Goal: Task Accomplishment & Management: Manage account settings

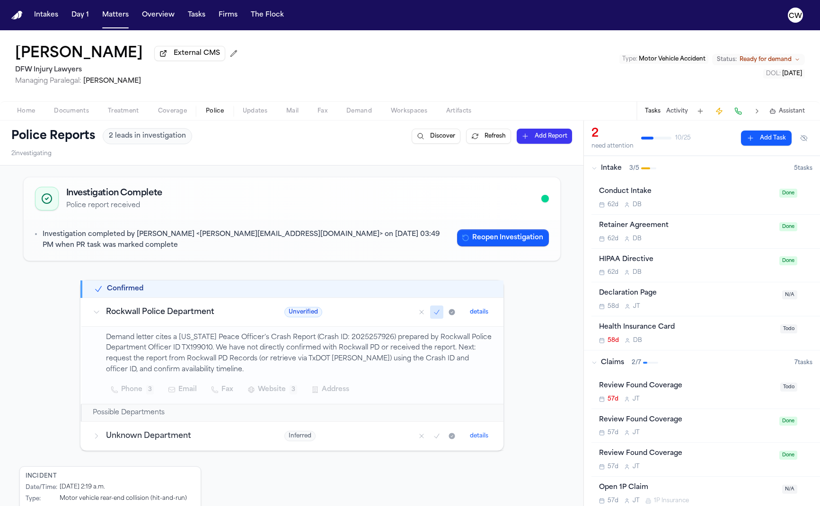
click at [529, 138] on button "Add Report" at bounding box center [544, 136] width 55 height 15
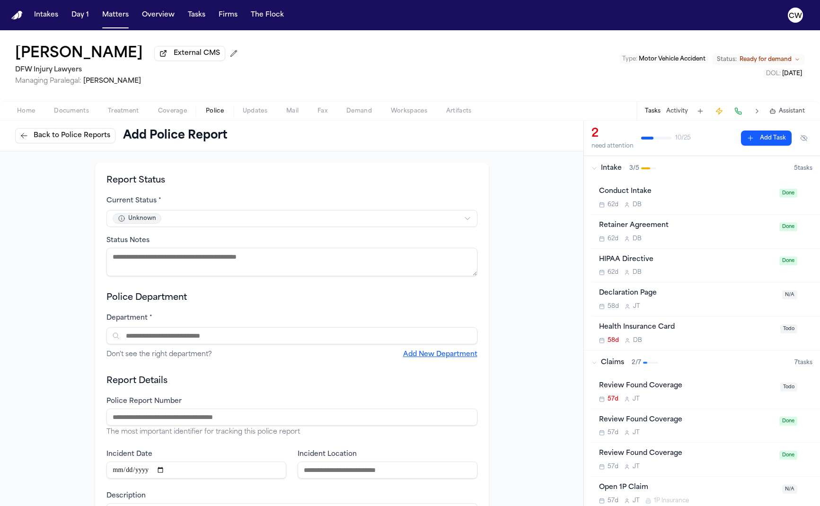
click at [56, 139] on span "Back to Police Reports" at bounding box center [72, 135] width 77 height 9
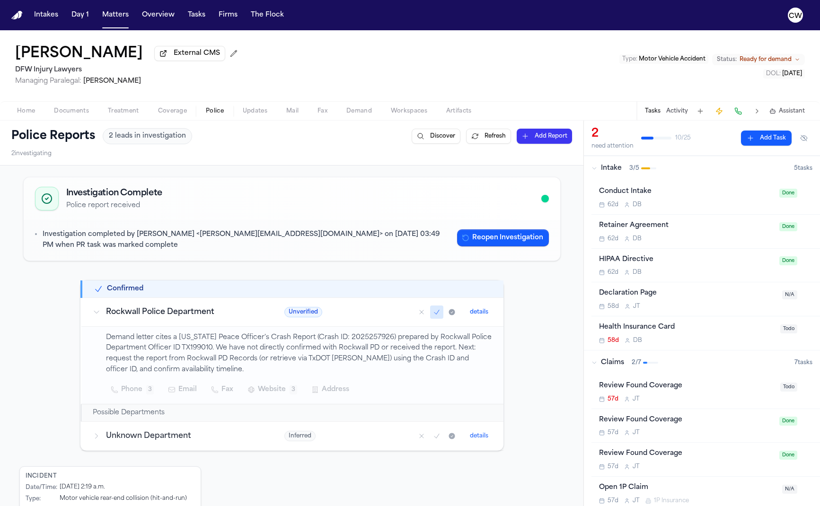
click at [422, 141] on button "Discover" at bounding box center [436, 136] width 49 height 15
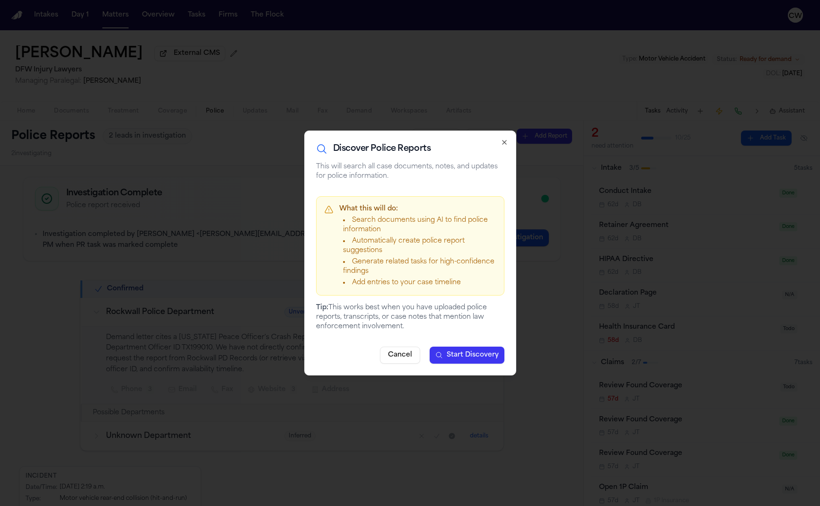
click at [504, 144] on icon "button" at bounding box center [505, 143] width 8 height 8
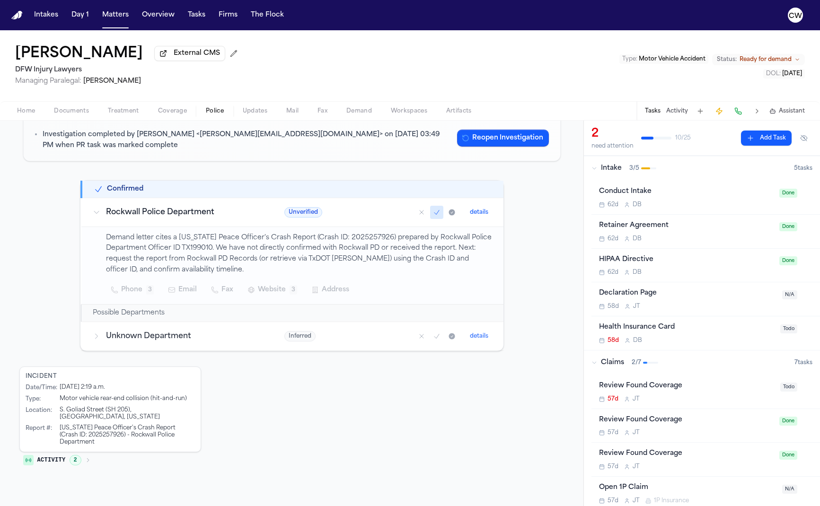
scroll to position [123, 0]
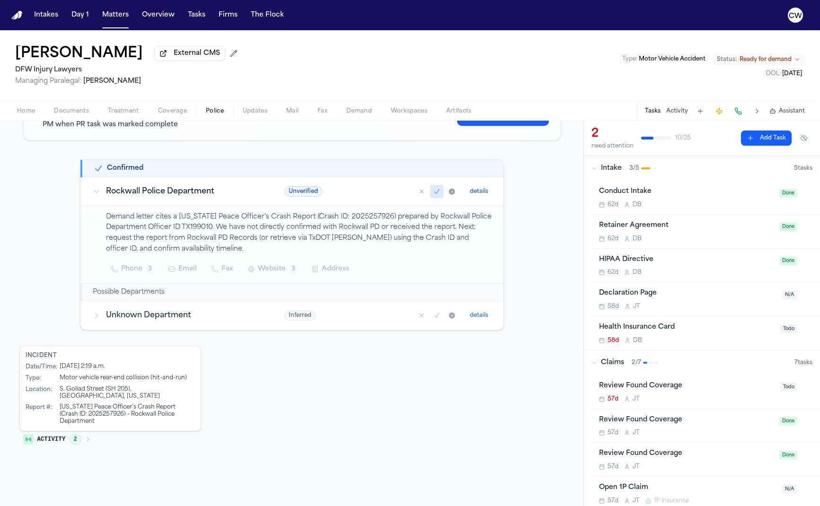
click at [476, 190] on button "details" at bounding box center [479, 191] width 26 height 11
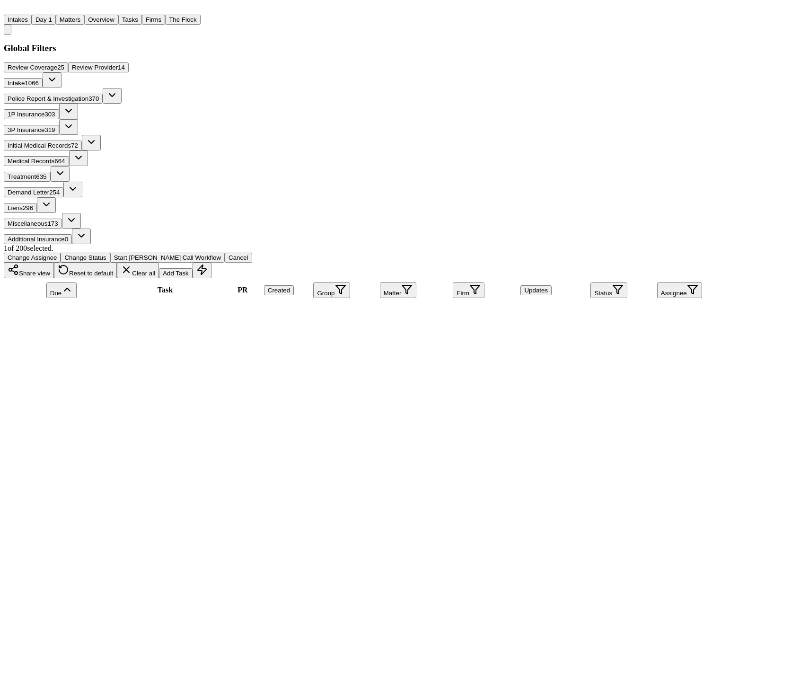
scroll to position [1837, 0]
click at [181, 43] on main "Global Filters Review Coverage 25 Review Provider 14 Intake 1066 Police Report …" at bounding box center [359, 452] width 710 height 819
click at [84, 19] on button "Matters" at bounding box center [70, 20] width 28 height 10
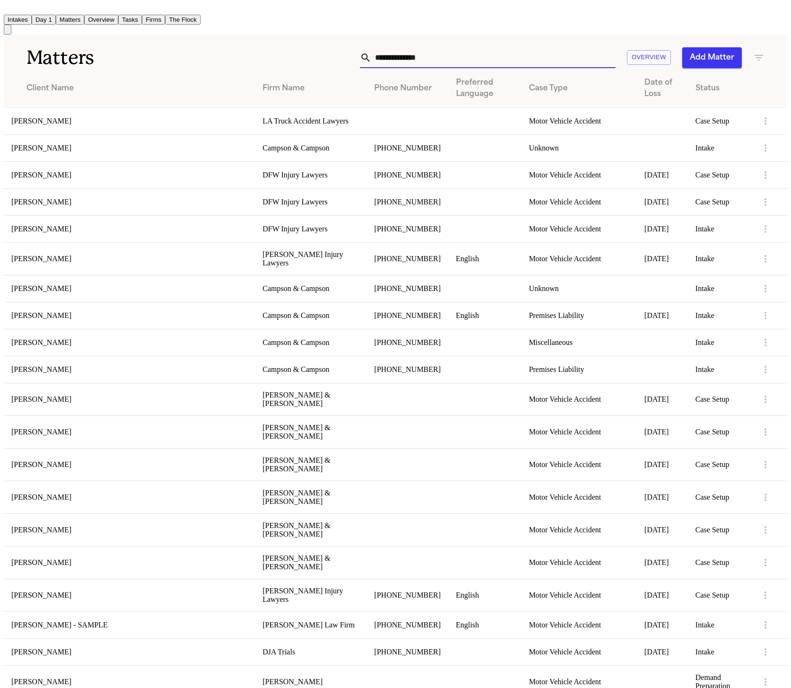
click at [416, 50] on input "text" at bounding box center [493, 57] width 244 height 21
paste input "**********"
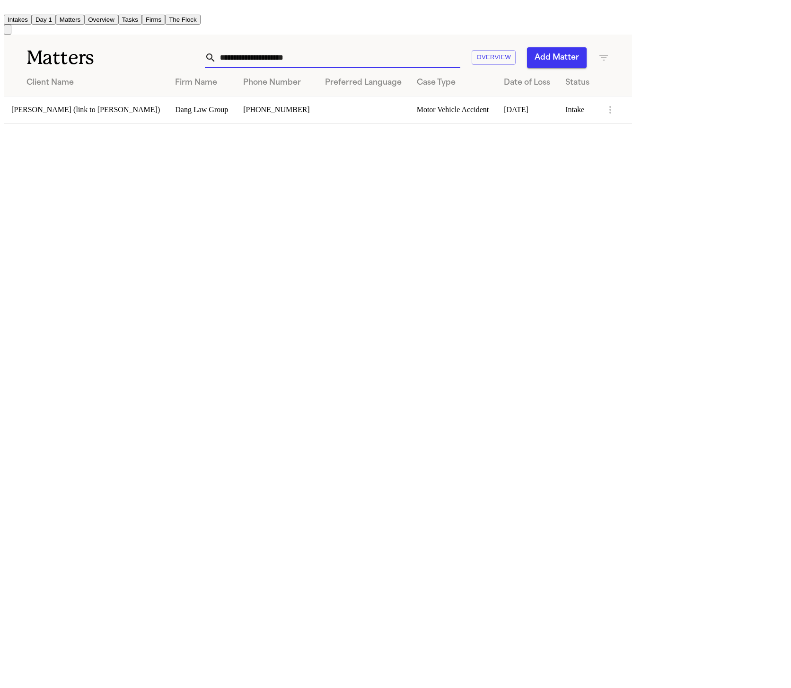
type input "**********"
click at [167, 106] on td "Reyna Rivera Hernandez (link to Dulce Carrillo Rivera)" at bounding box center [86, 109] width 164 height 27
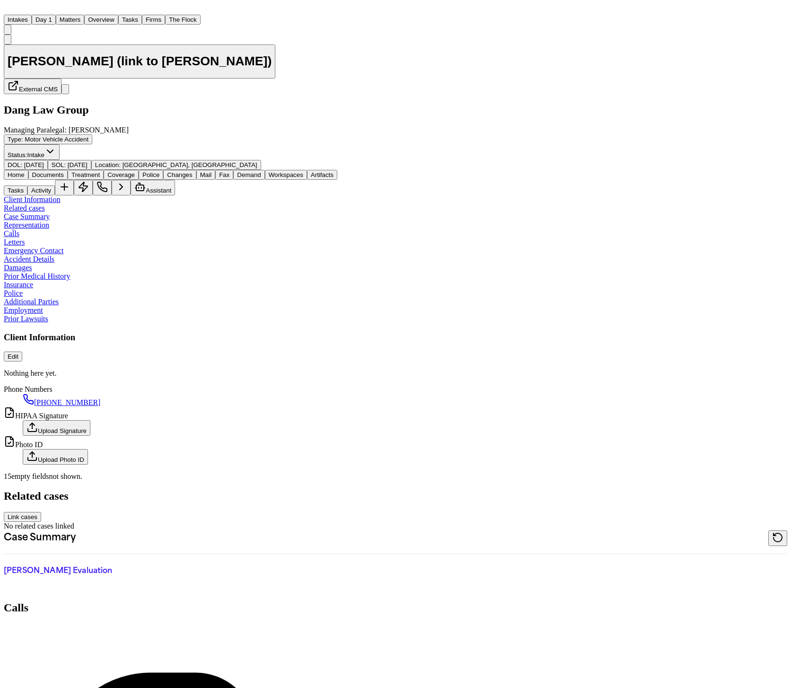
click at [159, 171] on span "Police" at bounding box center [150, 174] width 17 height 7
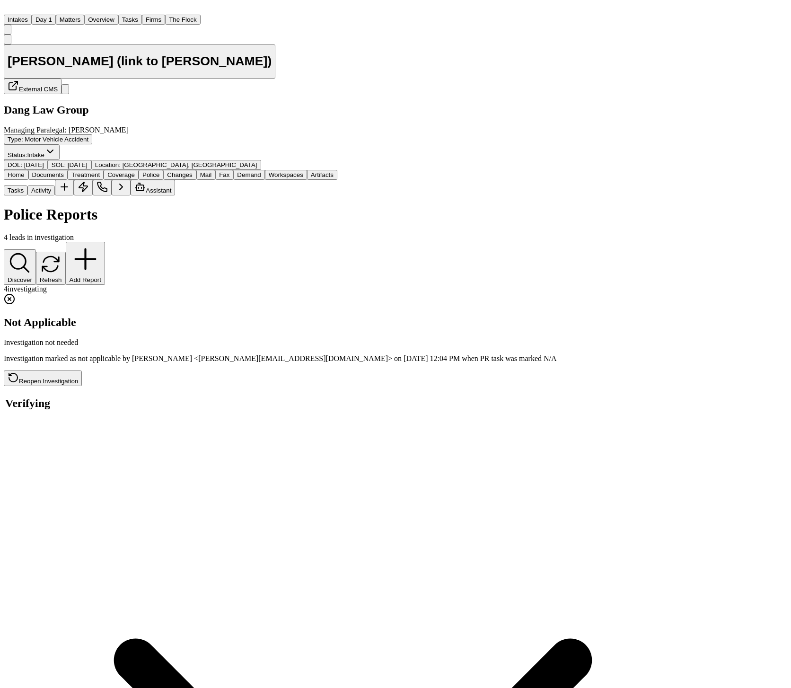
scroll to position [807, 0]
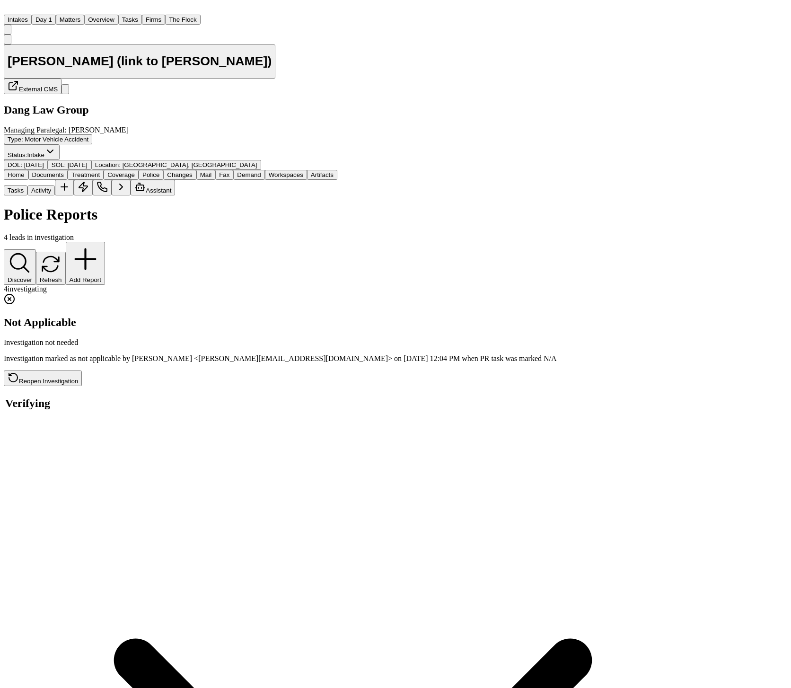
click at [142, 17] on button "Tasks" at bounding box center [130, 20] width 24 height 10
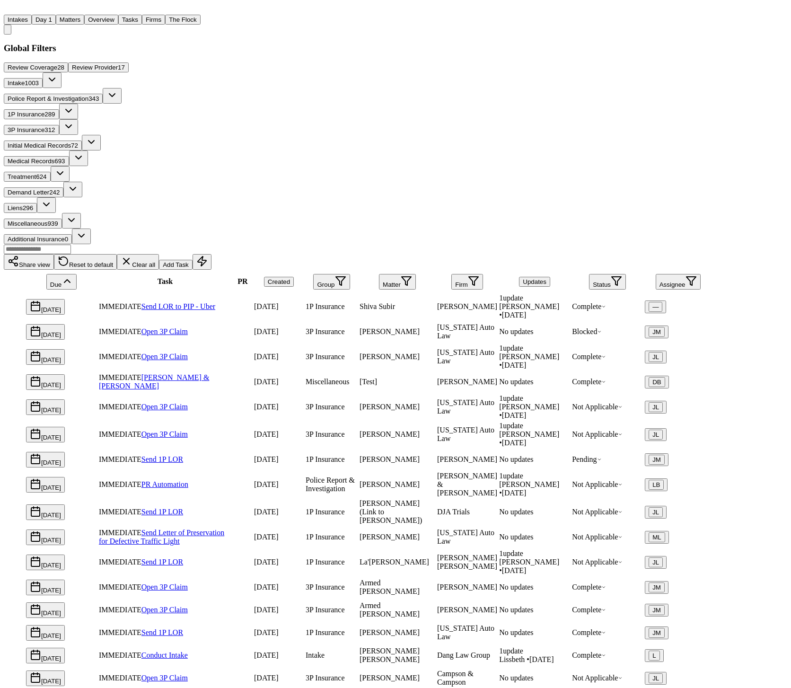
click at [88, 95] on span "Police Report & Investigation" at bounding box center [48, 98] width 81 height 7
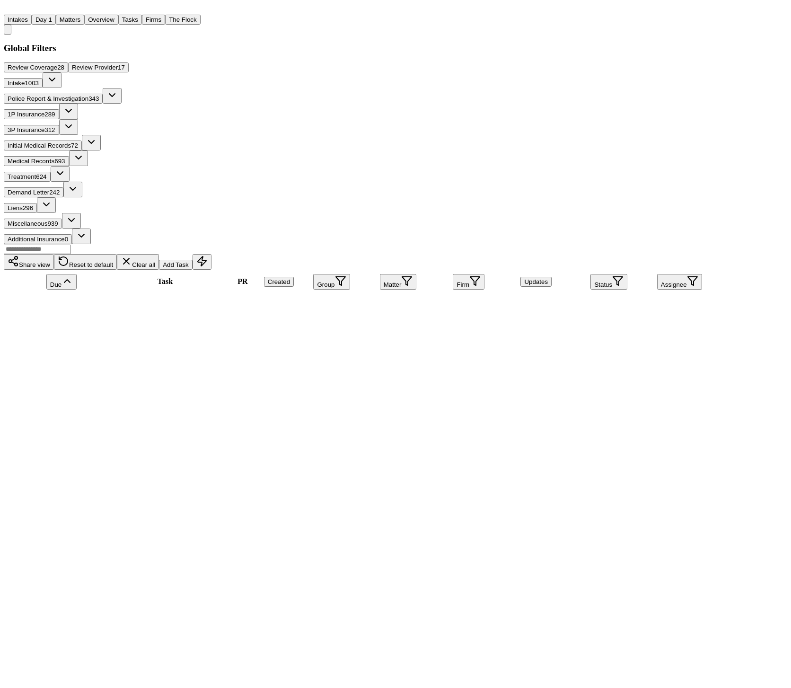
scroll to position [13647, 0]
click at [157, 51] on h3 "Global Filters" at bounding box center [359, 48] width 710 height 10
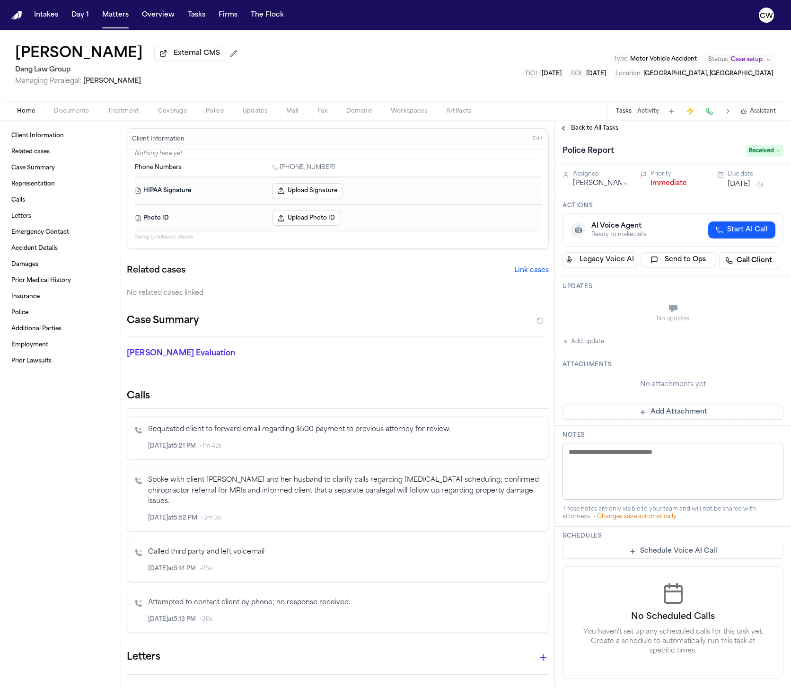
click at [219, 110] on span "Police" at bounding box center [215, 111] width 18 height 8
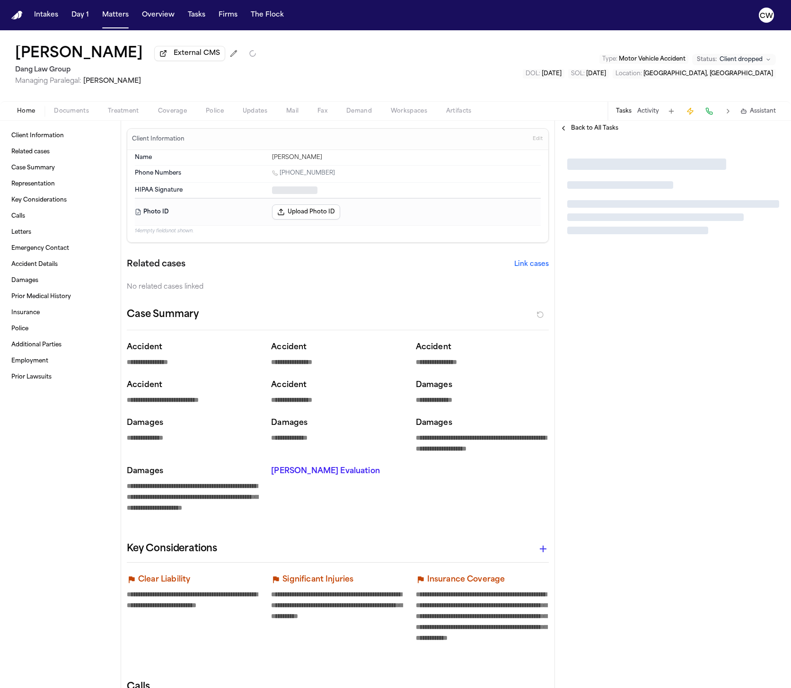
type textarea "*"
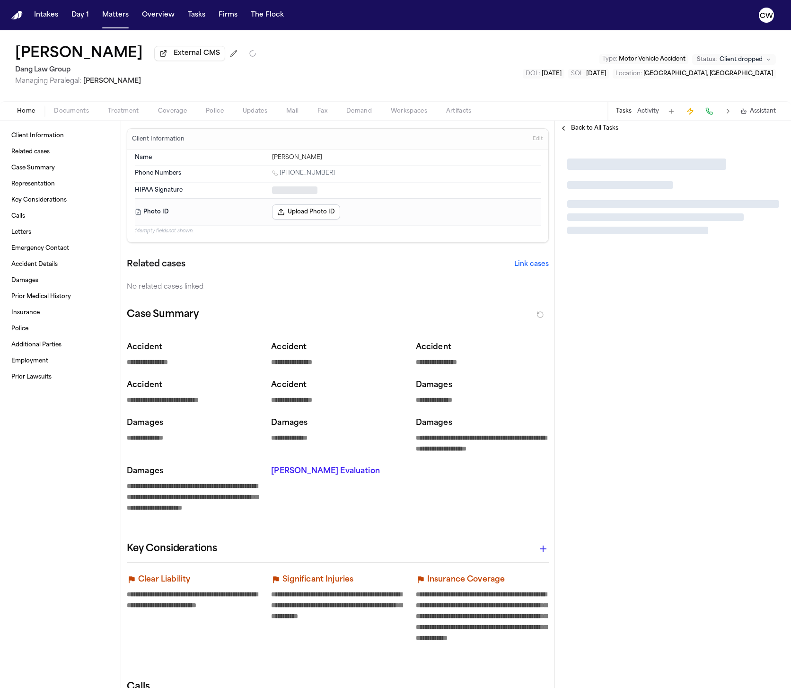
type textarea "*"
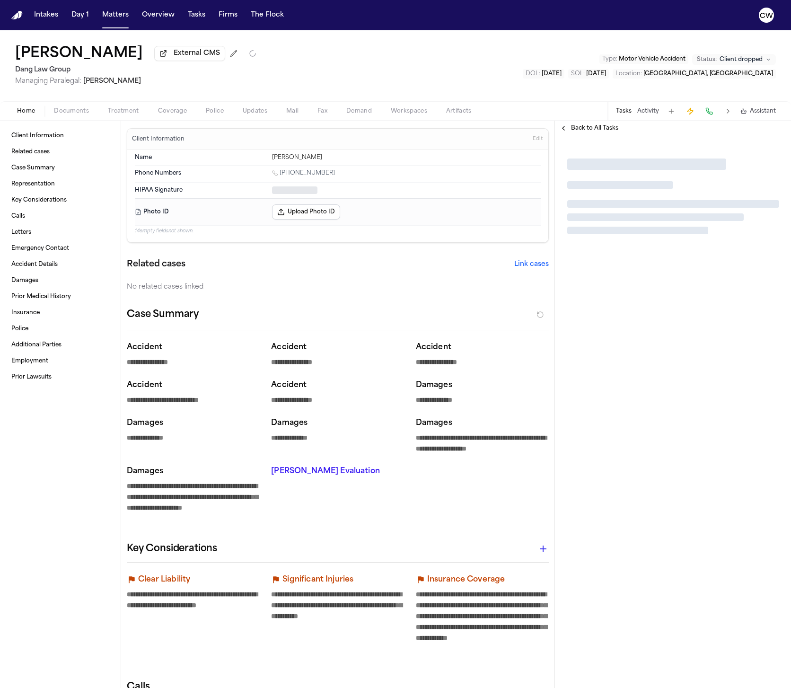
type textarea "*"
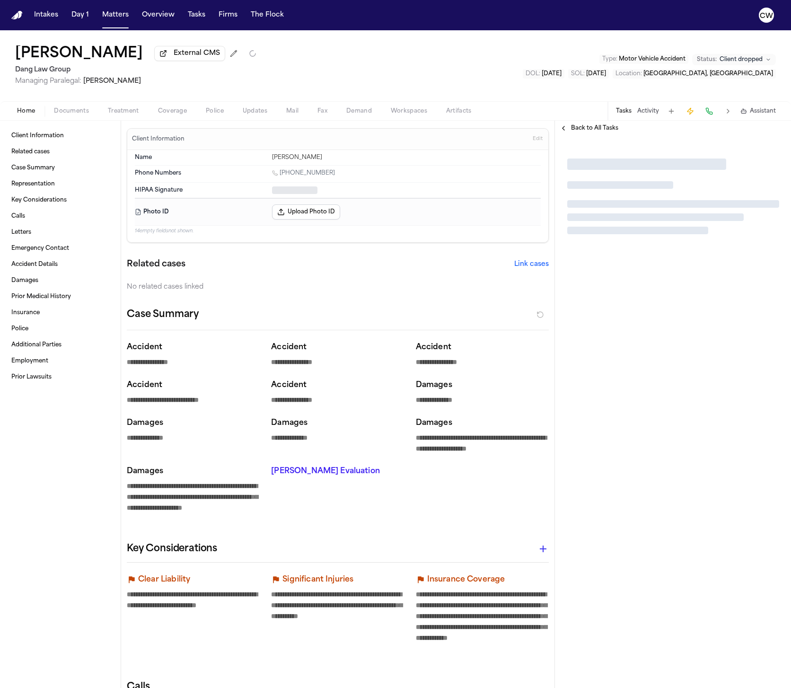
type textarea "*"
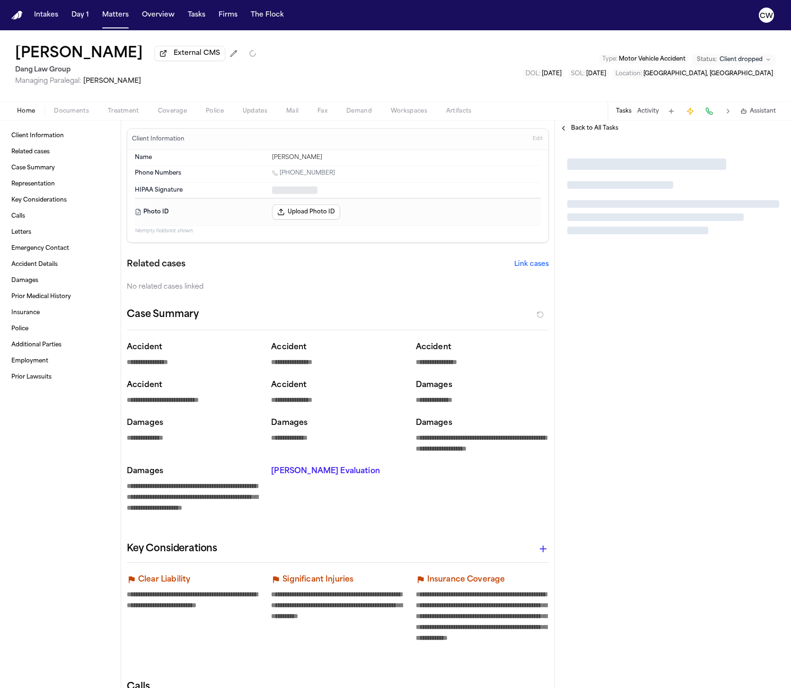
type textarea "*"
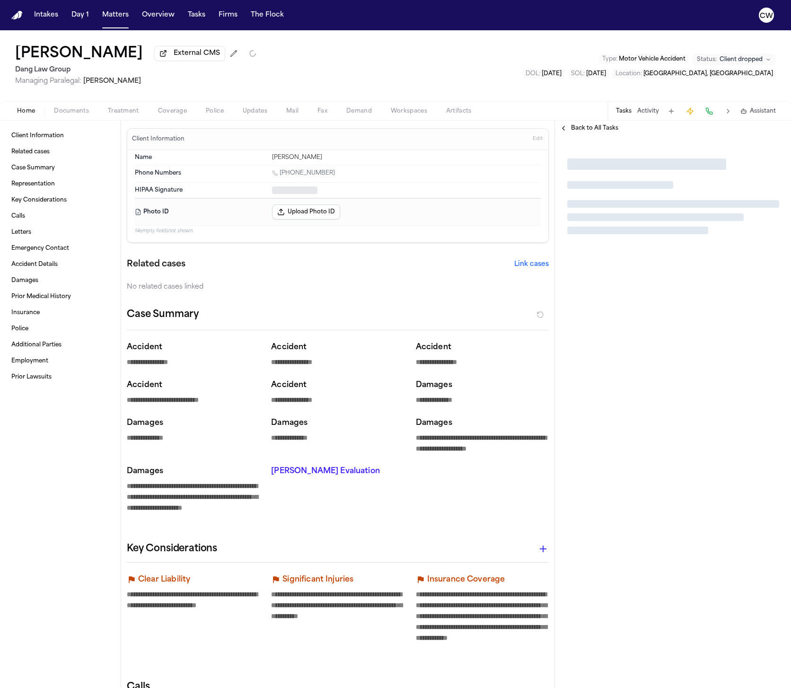
type textarea "*"
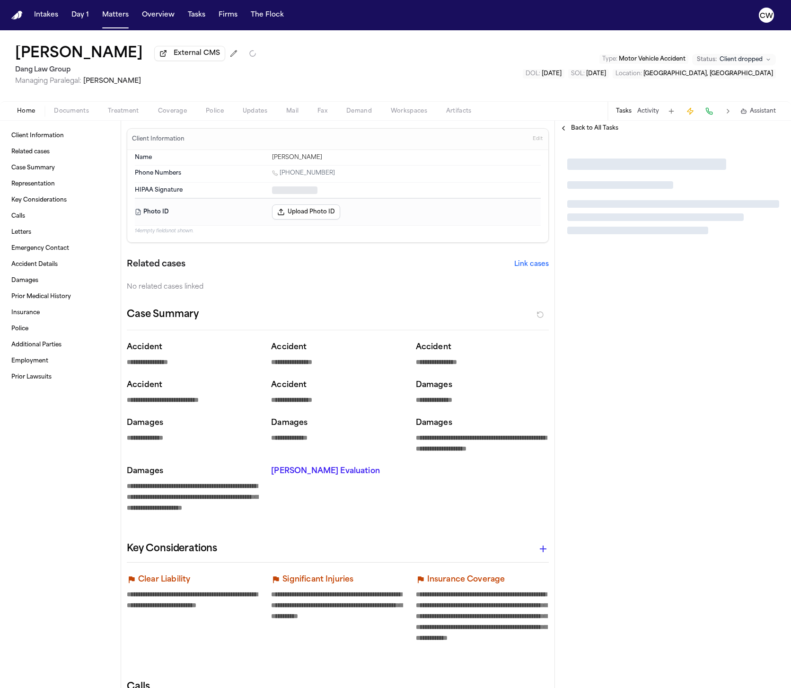
type textarea "*"
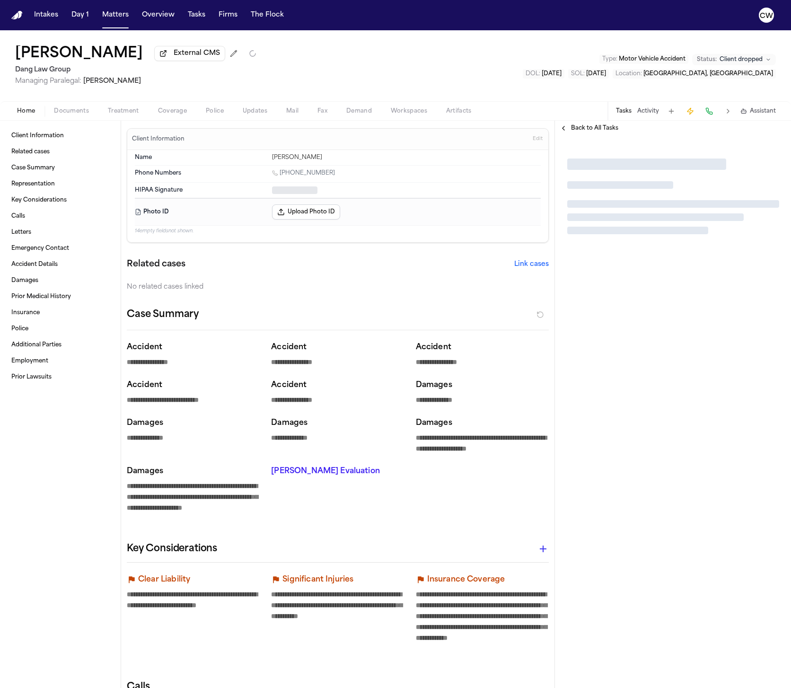
type textarea "*"
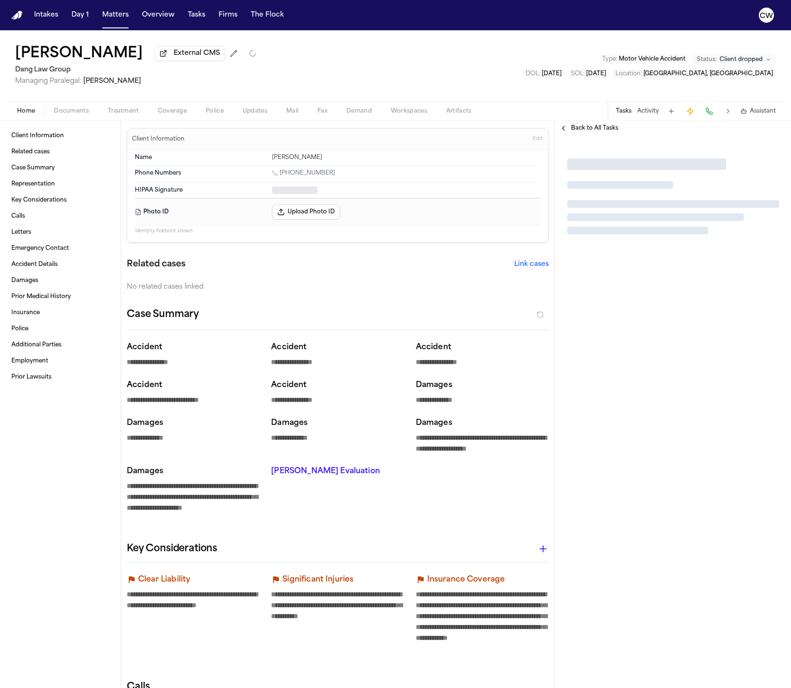
type textarea "*"
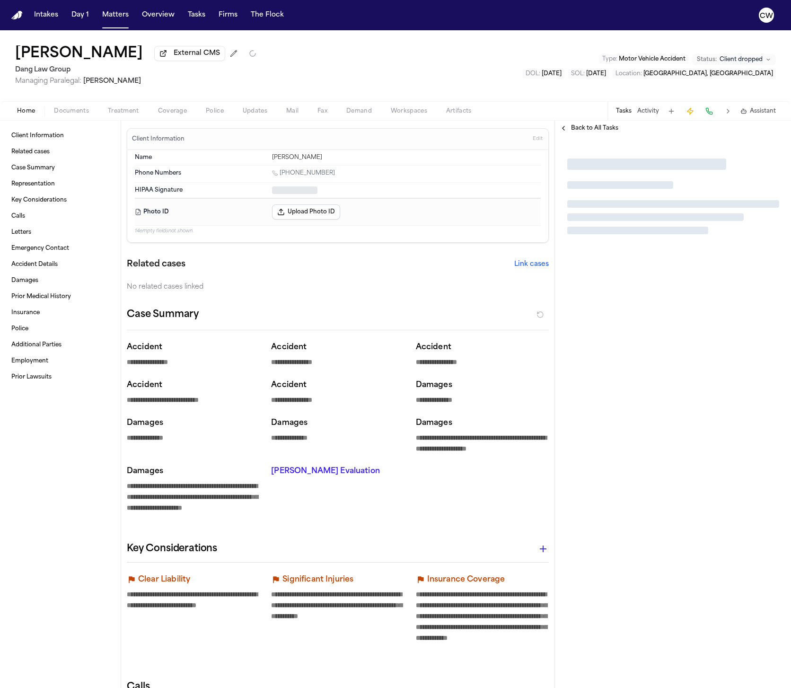
type textarea "*"
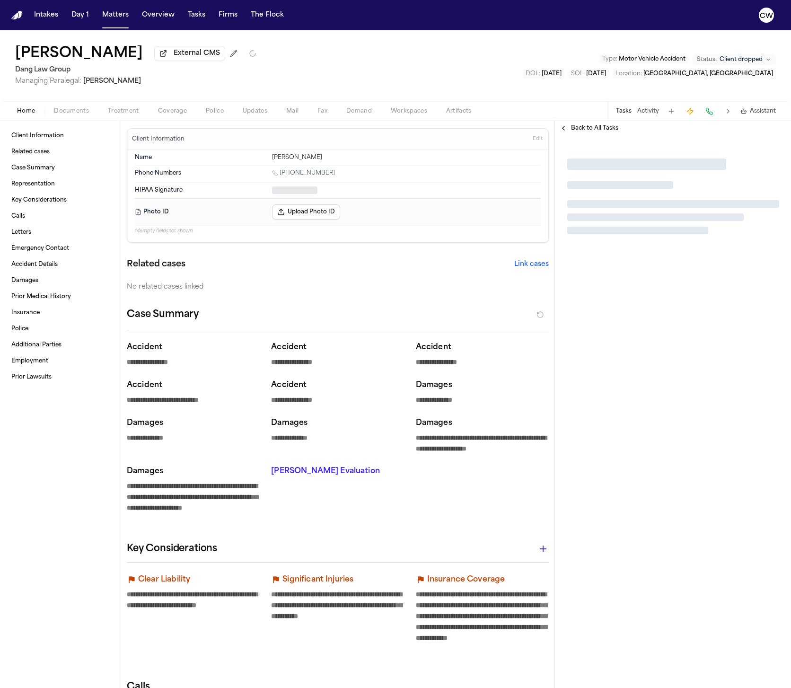
type textarea "*"
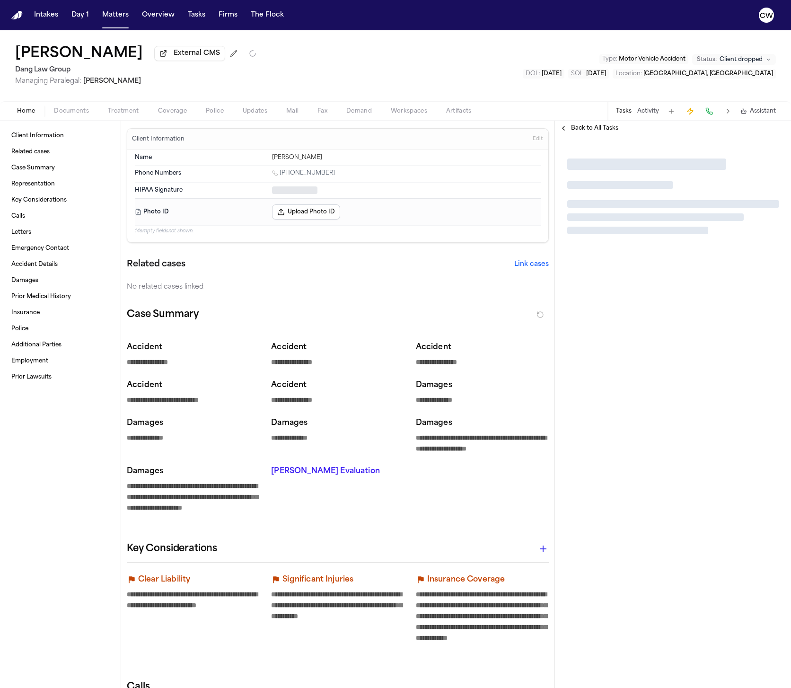
type textarea "*"
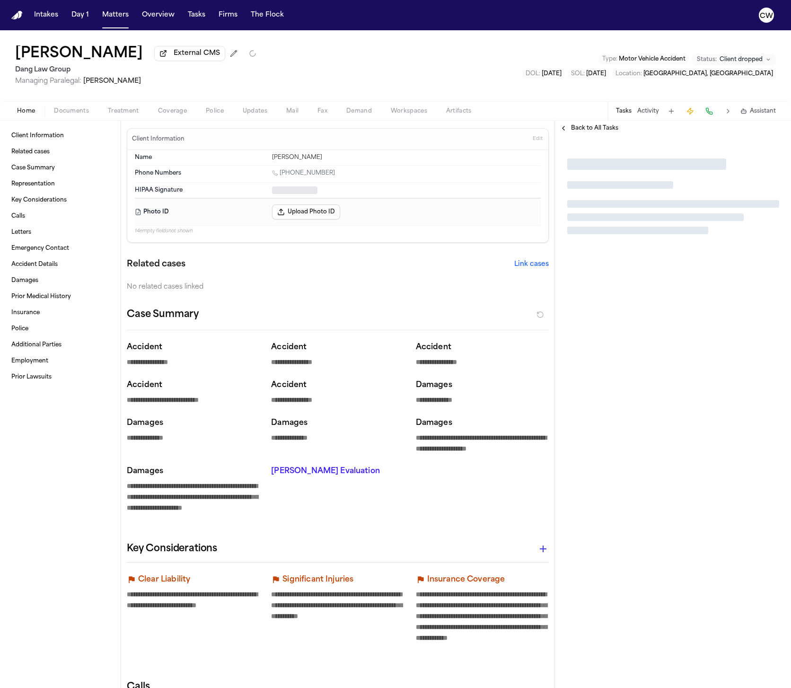
type textarea "*"
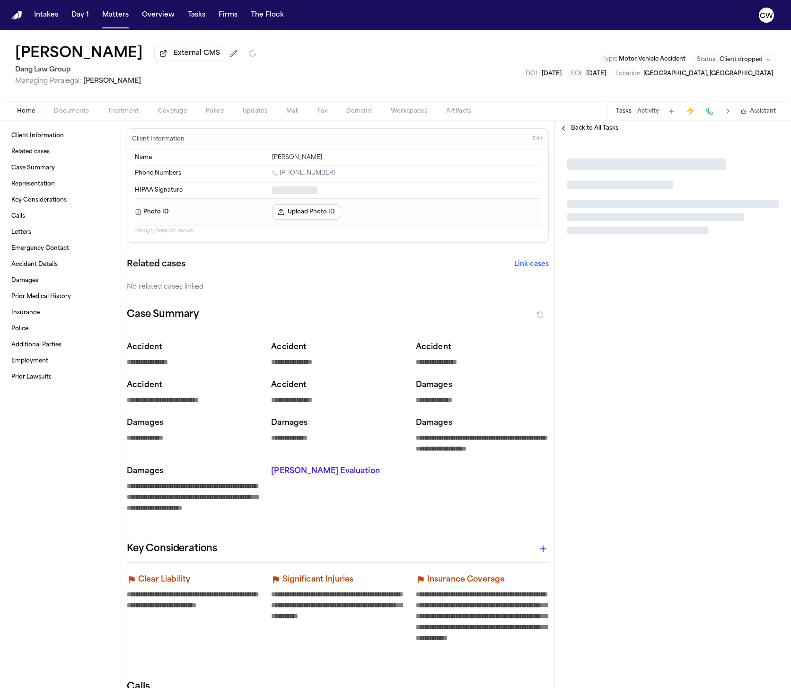
type textarea "*"
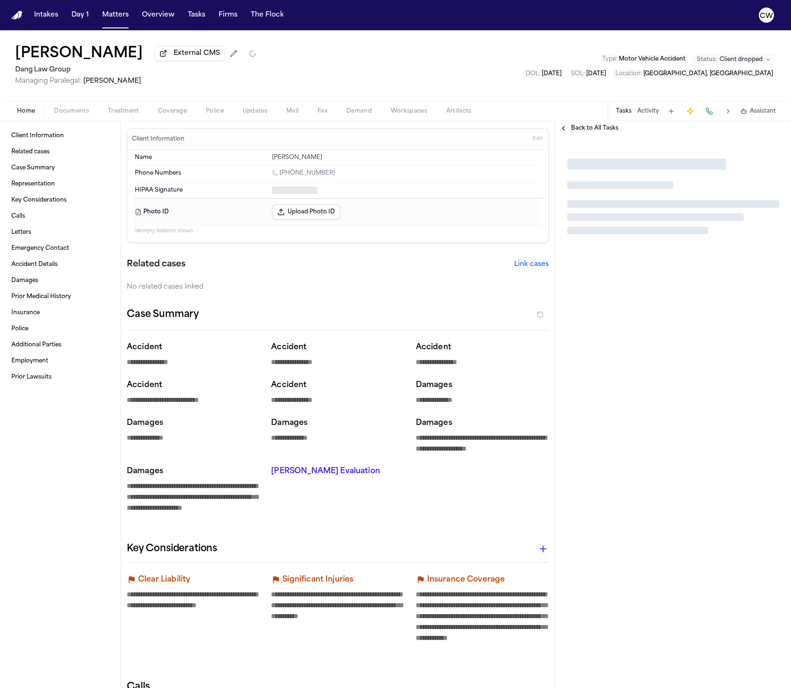
type textarea "*"
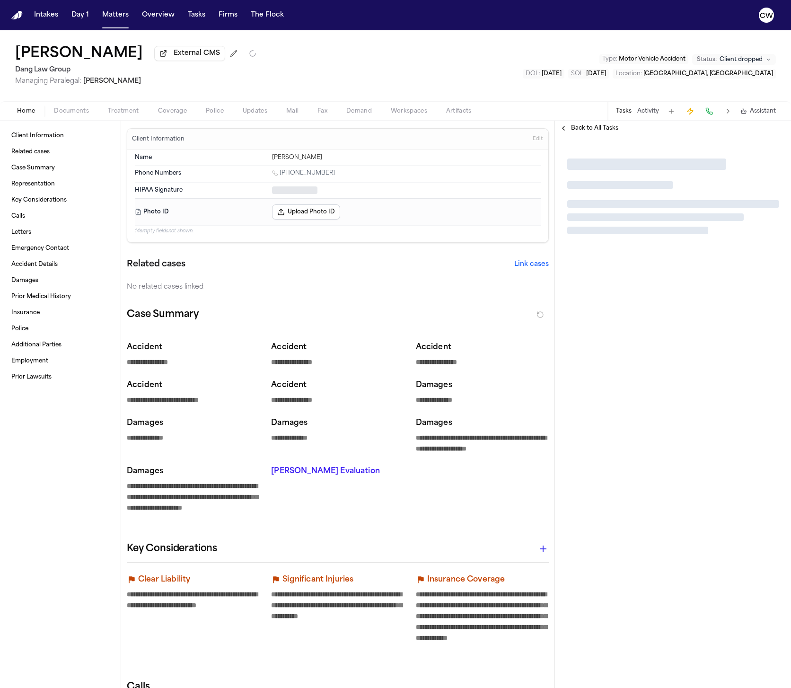
type textarea "*"
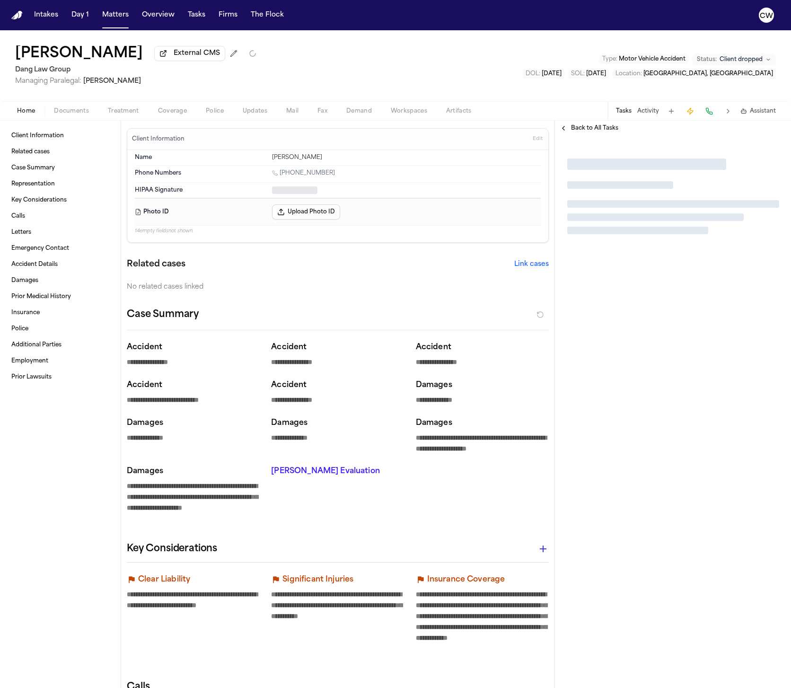
type textarea "*"
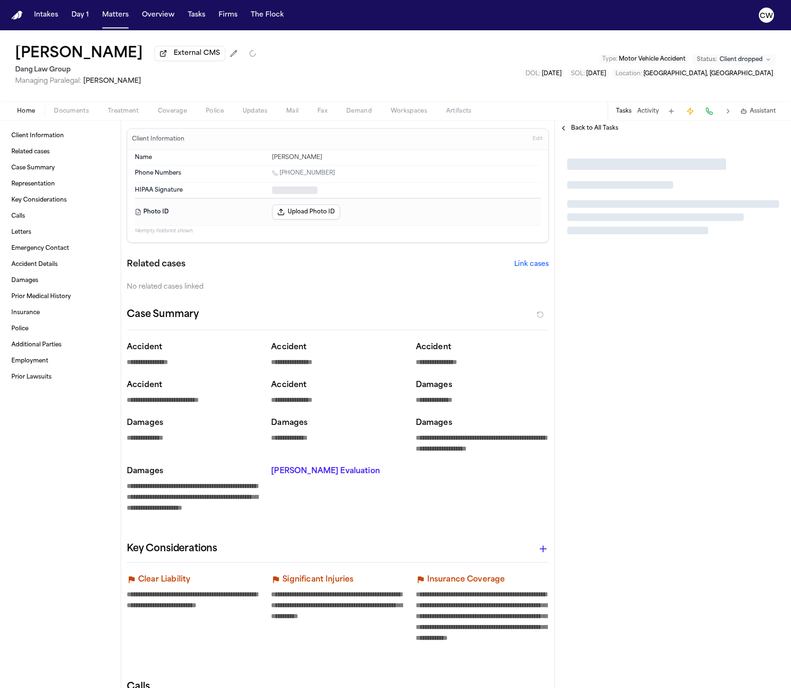
type textarea "*"
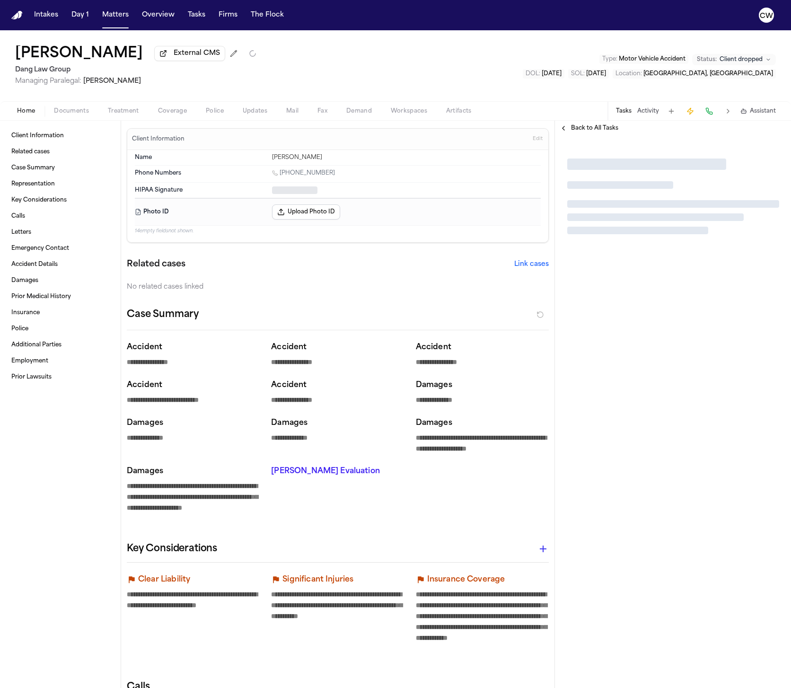
type textarea "*"
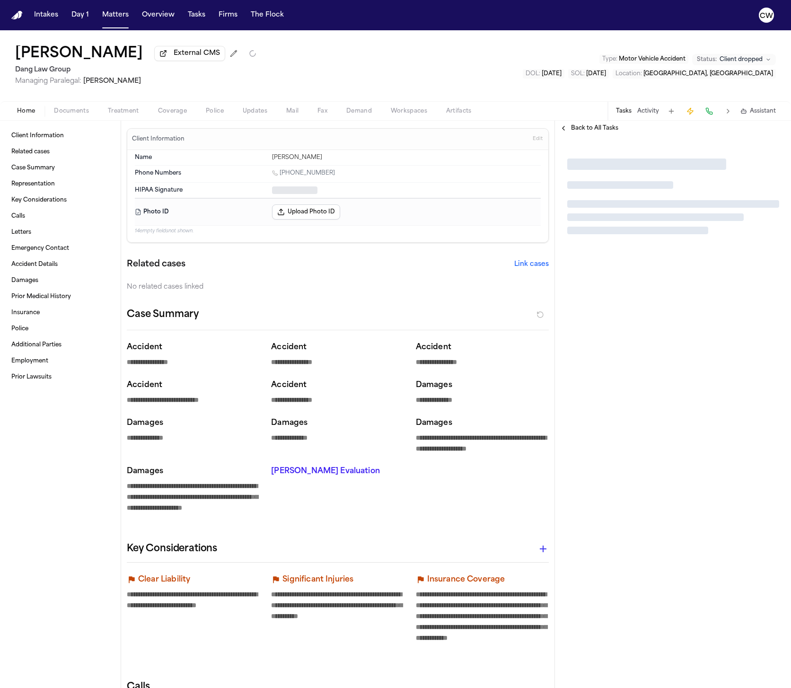
type textarea "*"
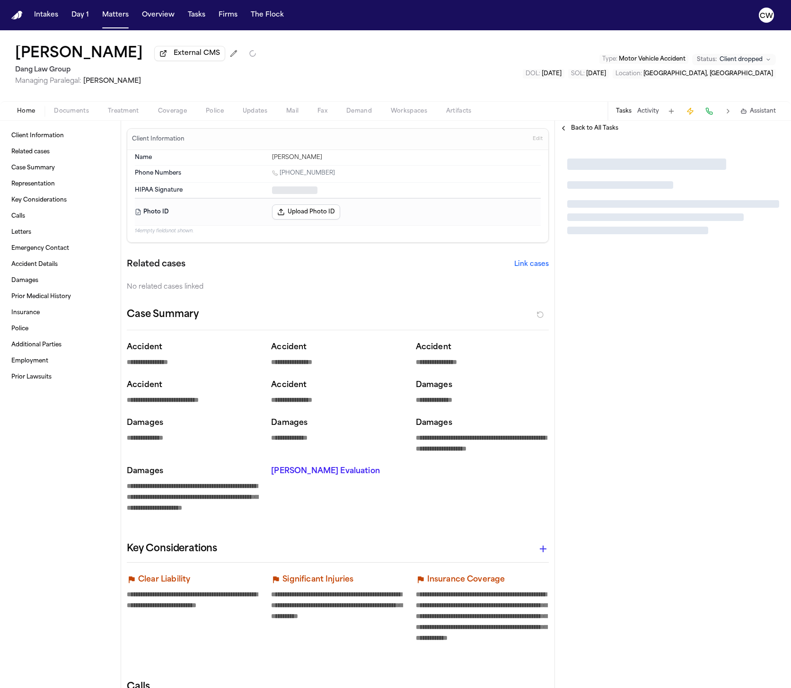
type textarea "*"
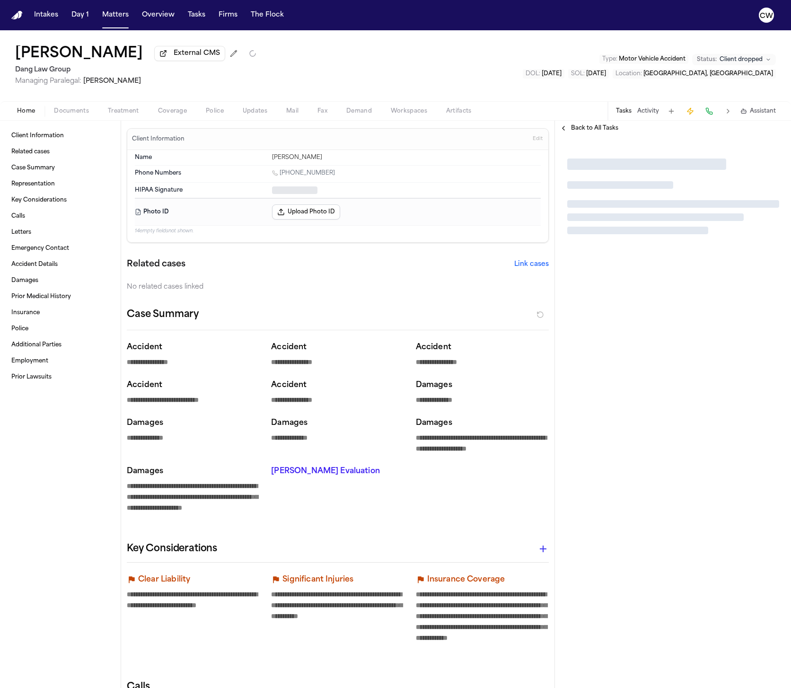
type textarea "*"
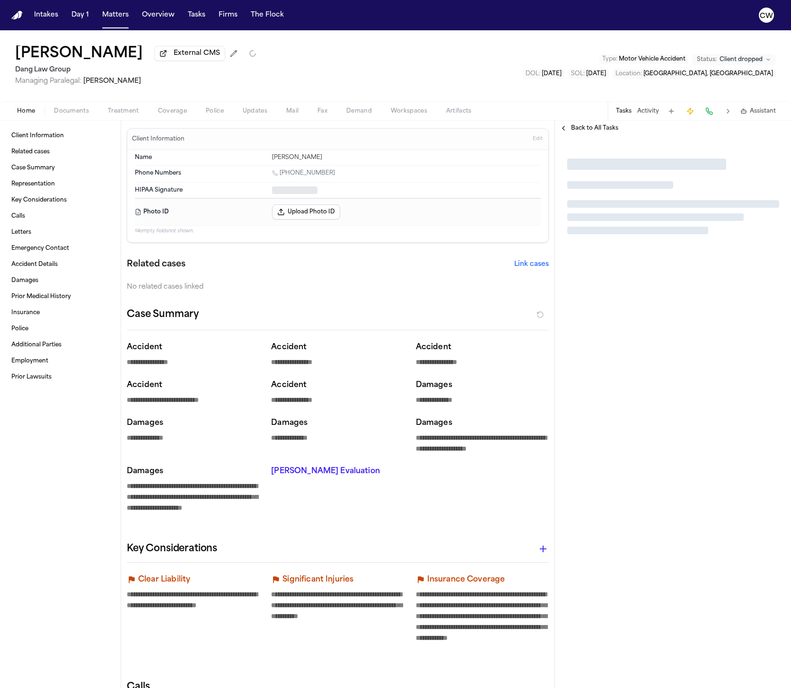
type textarea "*"
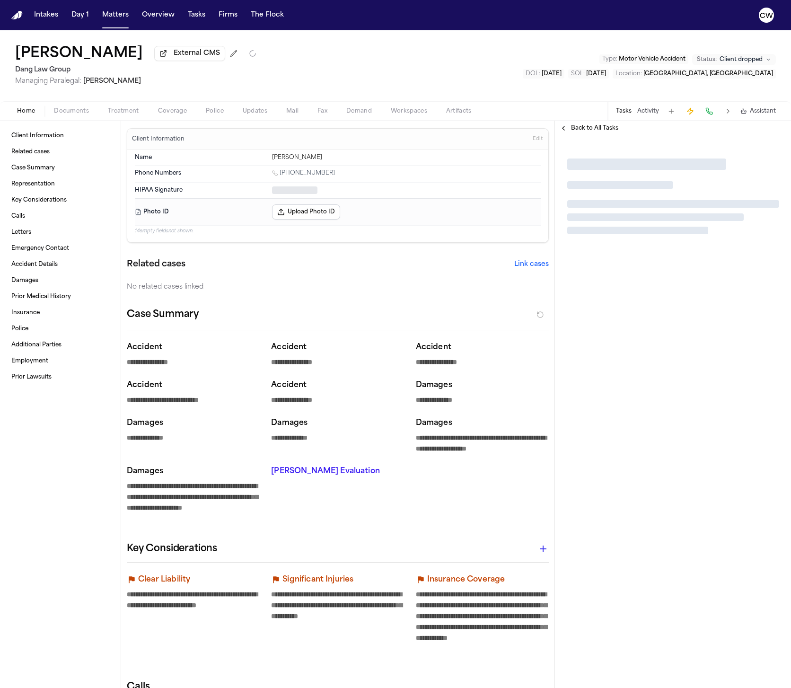
type textarea "*"
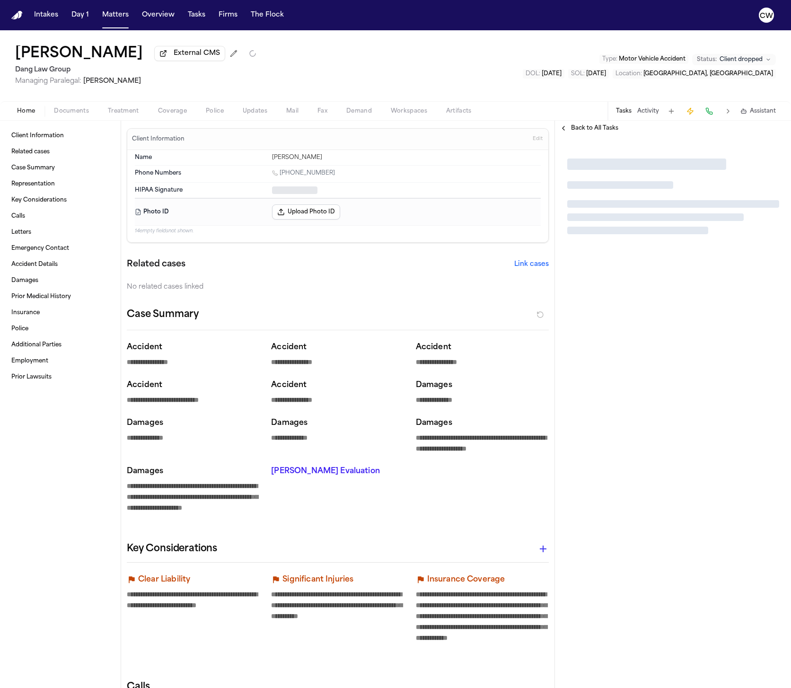
type textarea "*"
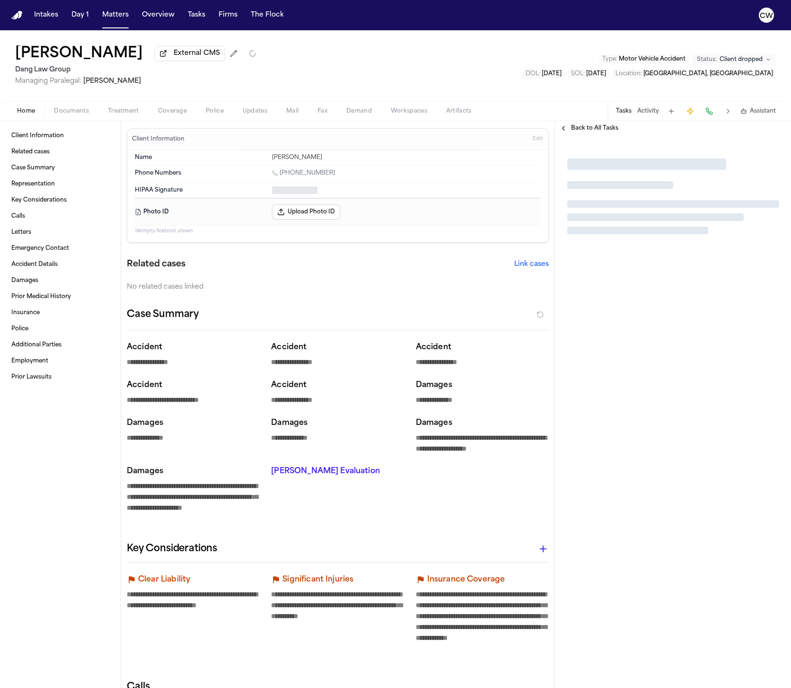
type textarea "*"
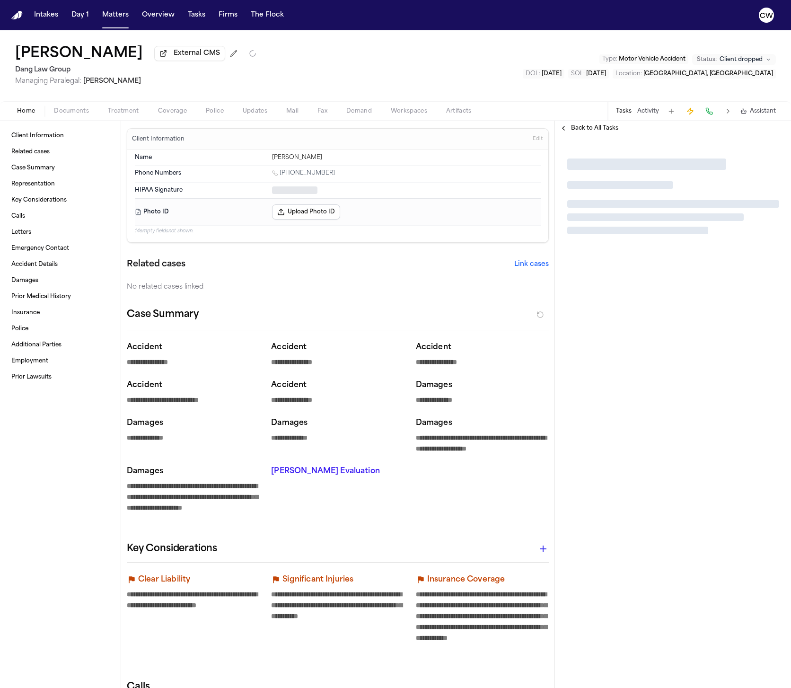
type textarea "*"
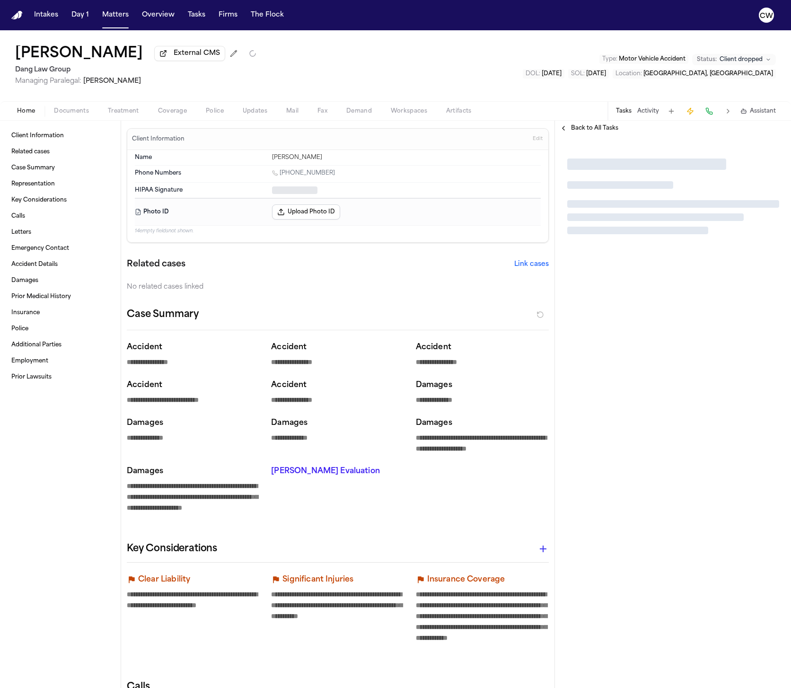
type textarea "*"
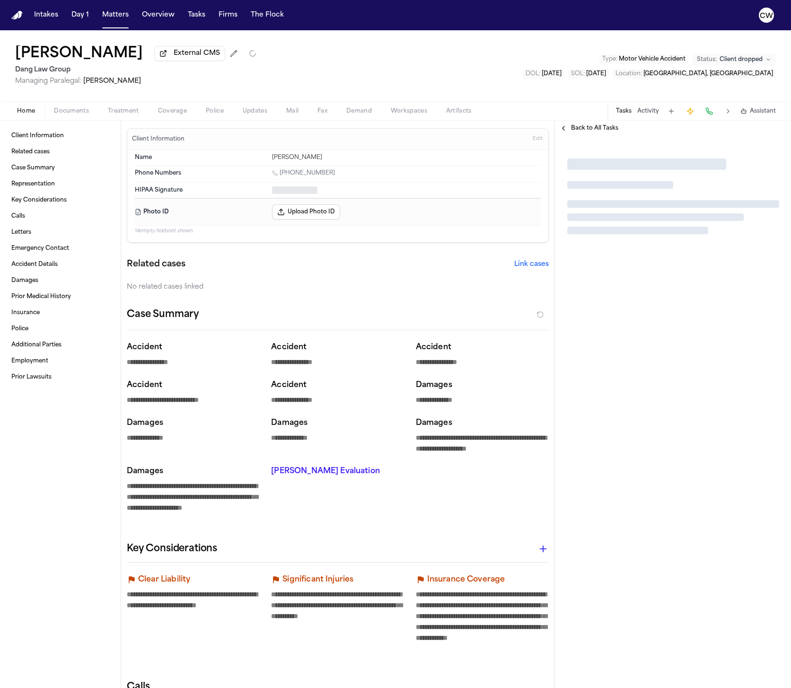
type textarea "*"
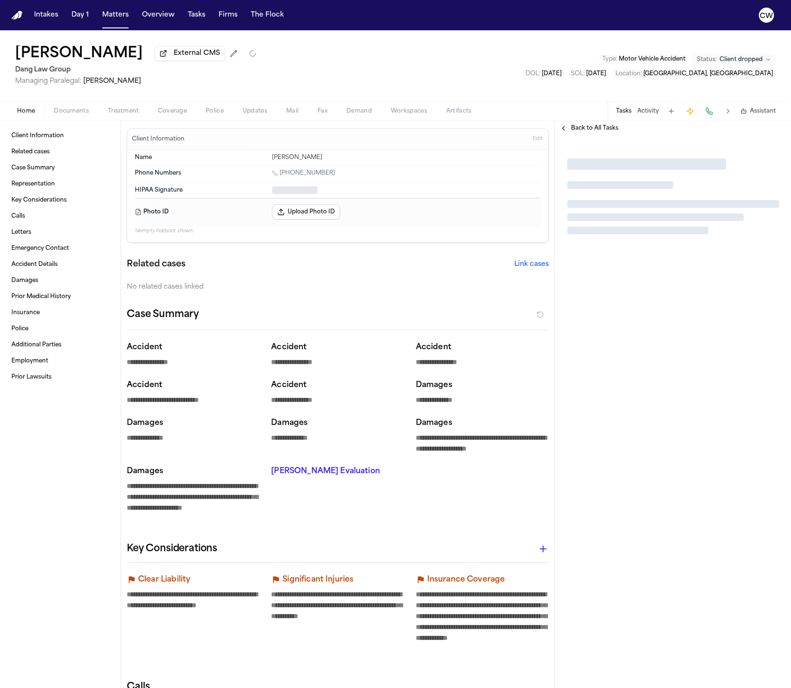
type textarea "*"
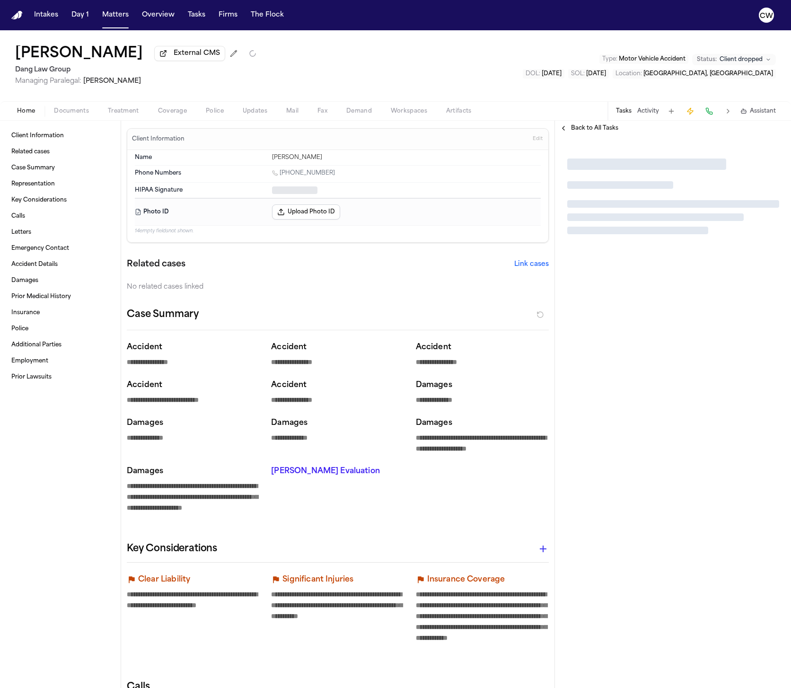
type textarea "*"
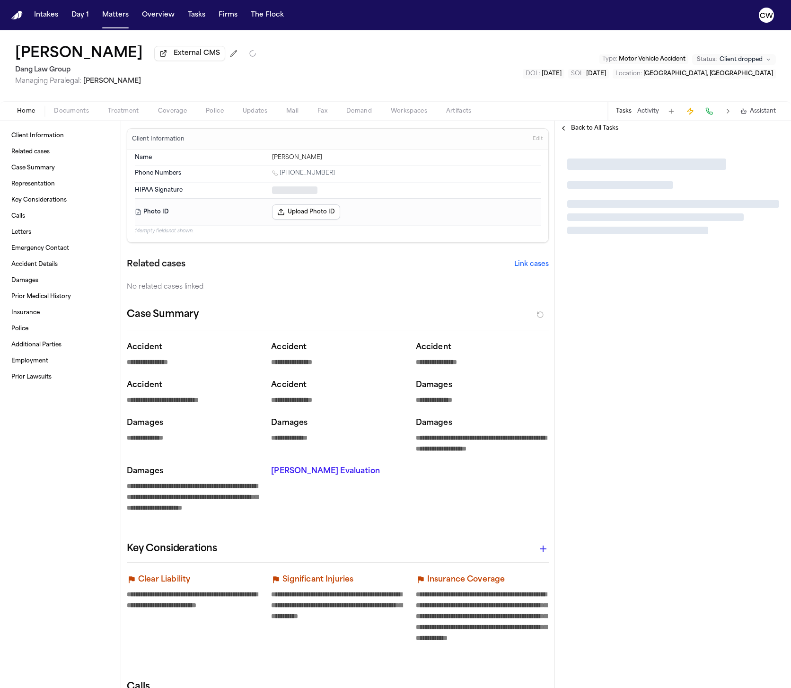
type textarea "*"
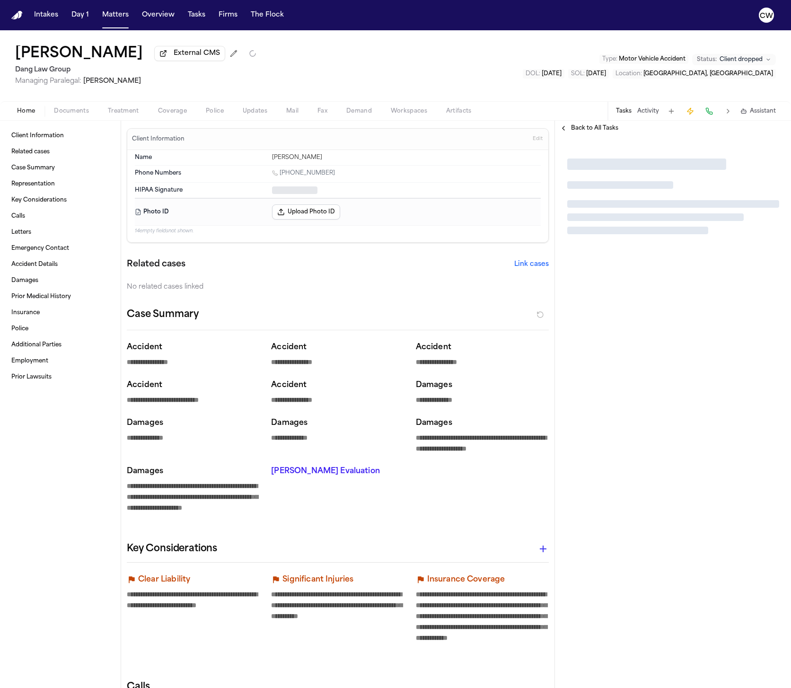
type textarea "*"
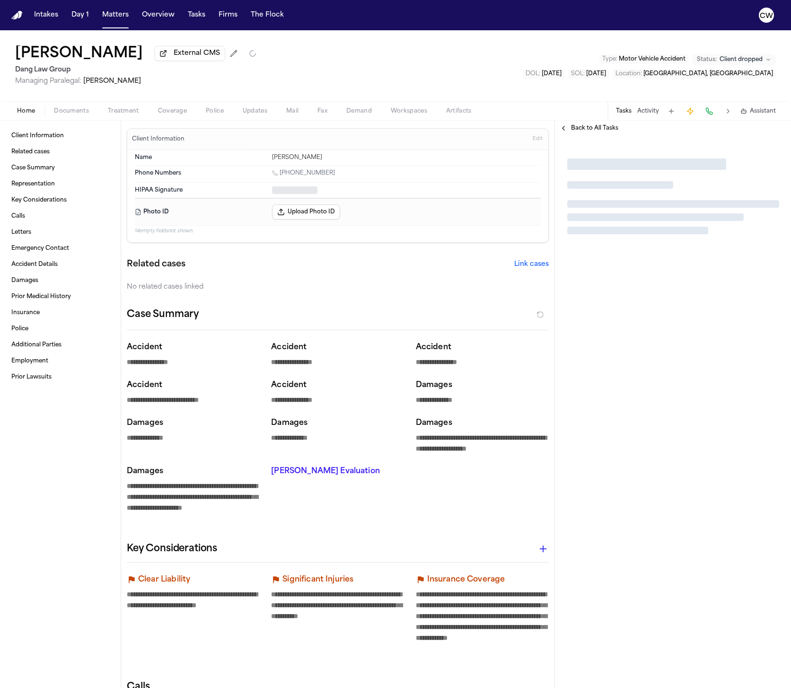
type textarea "*"
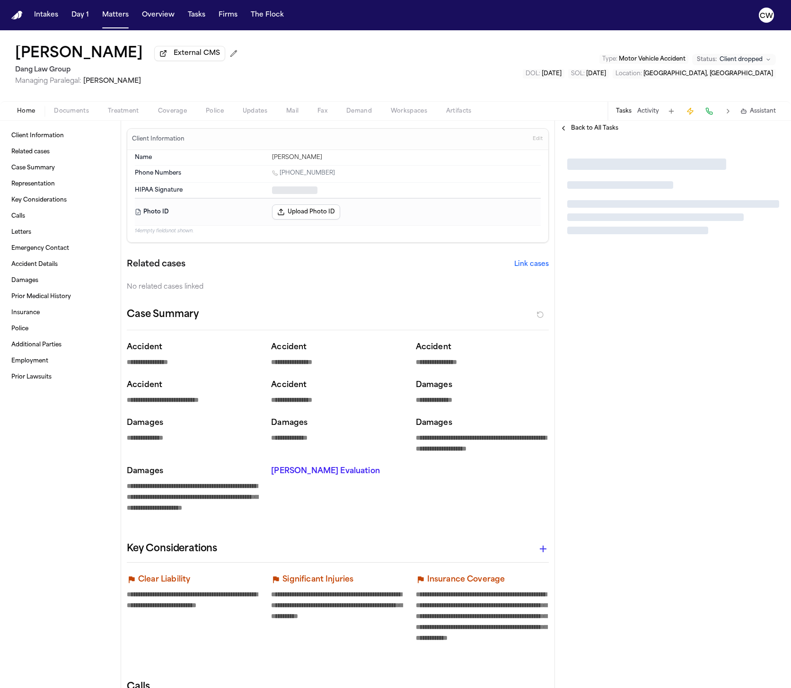
type textarea "*"
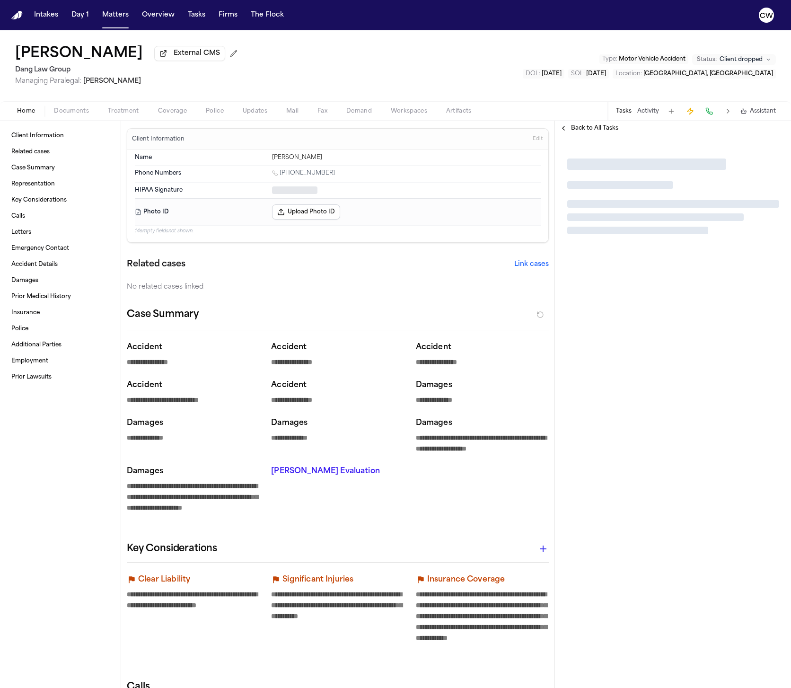
type textarea "*"
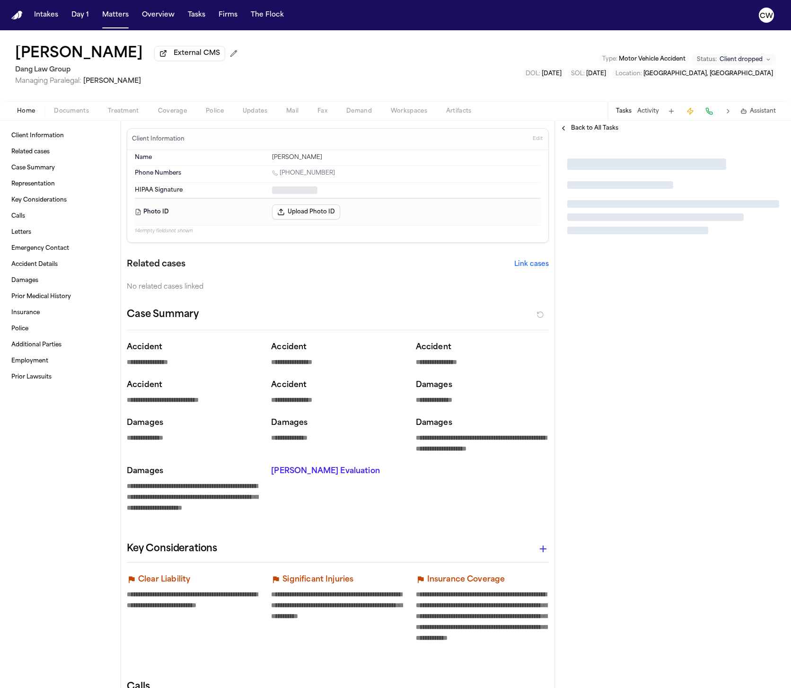
type textarea "*"
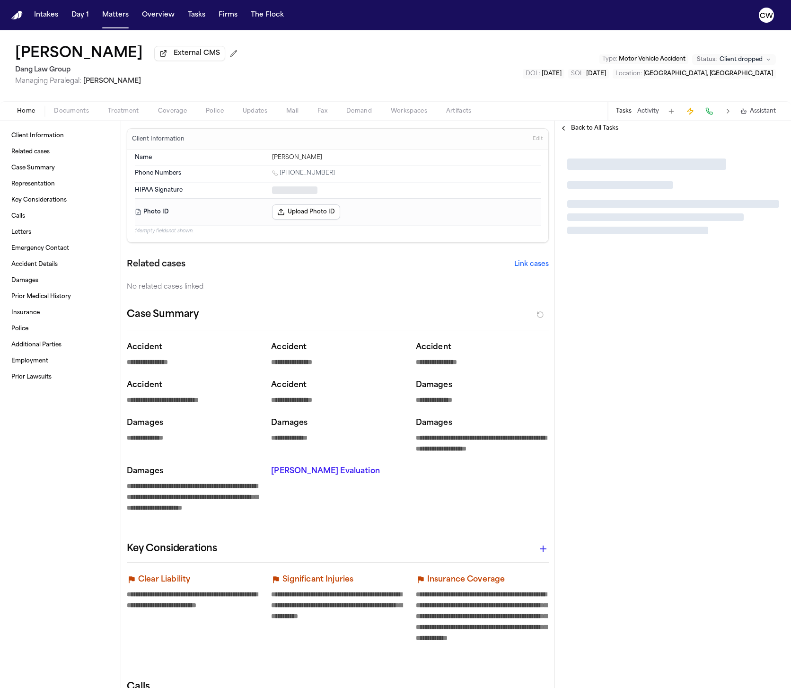
type textarea "*"
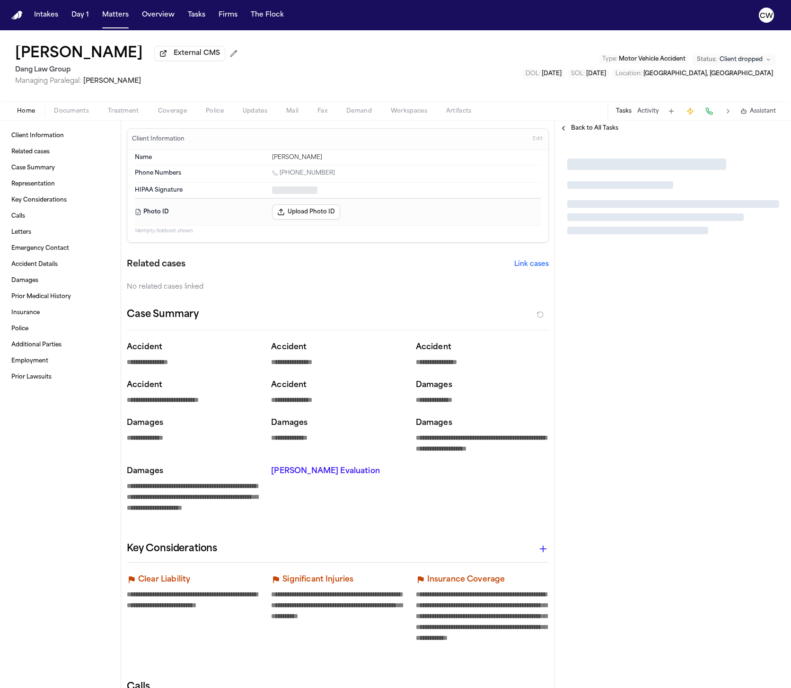
type textarea "*"
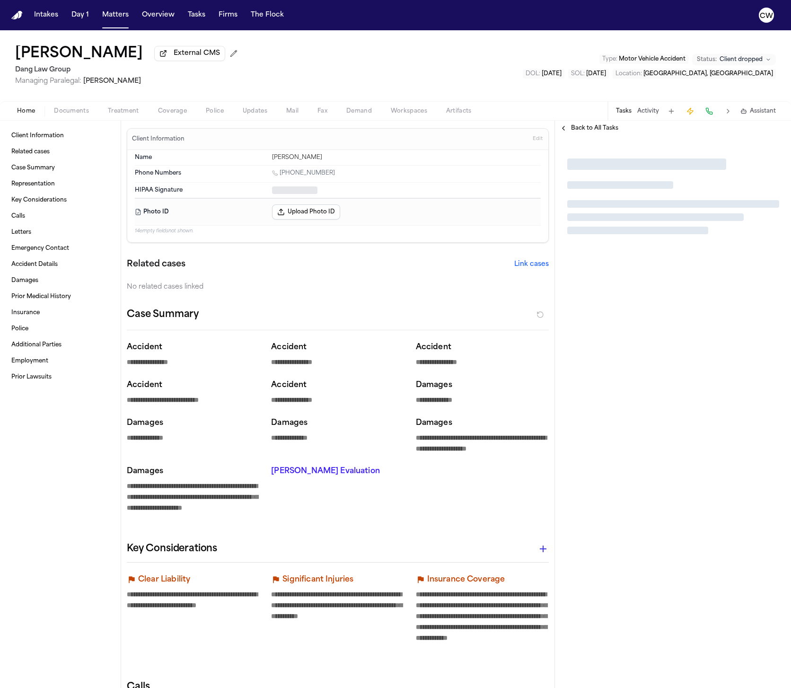
type textarea "*"
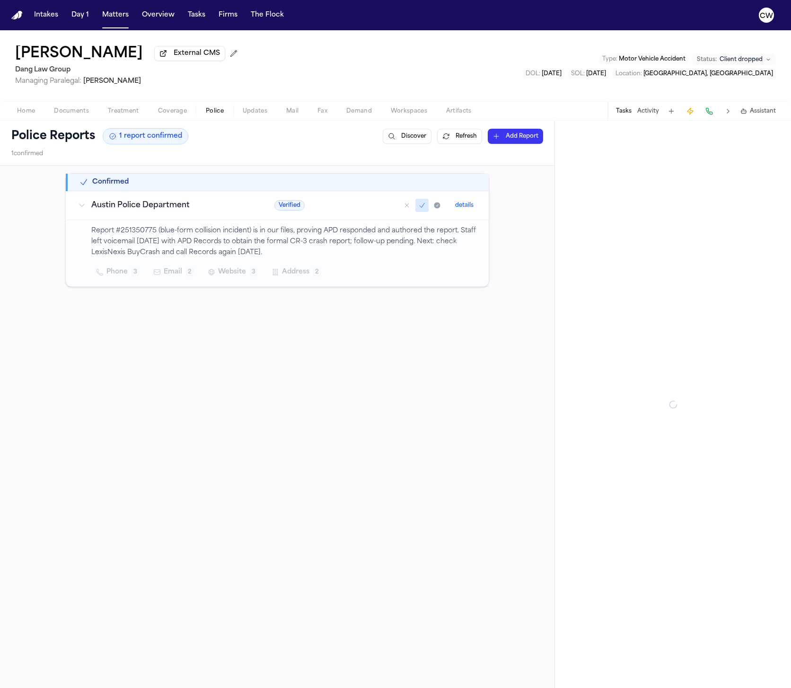
click at [219, 115] on span "Police" at bounding box center [215, 111] width 18 height 8
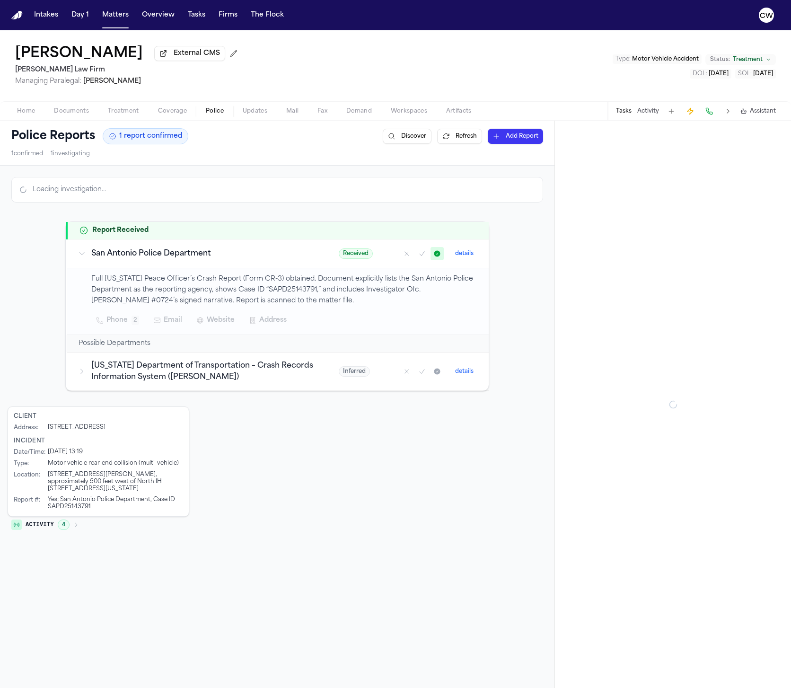
click at [209, 115] on span "Police" at bounding box center [215, 111] width 18 height 8
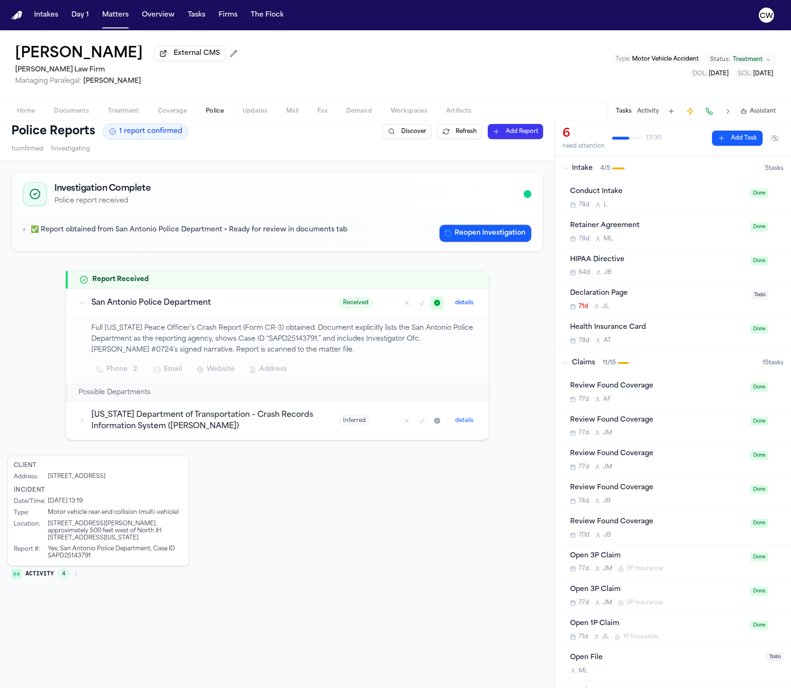
scroll to position [8, 0]
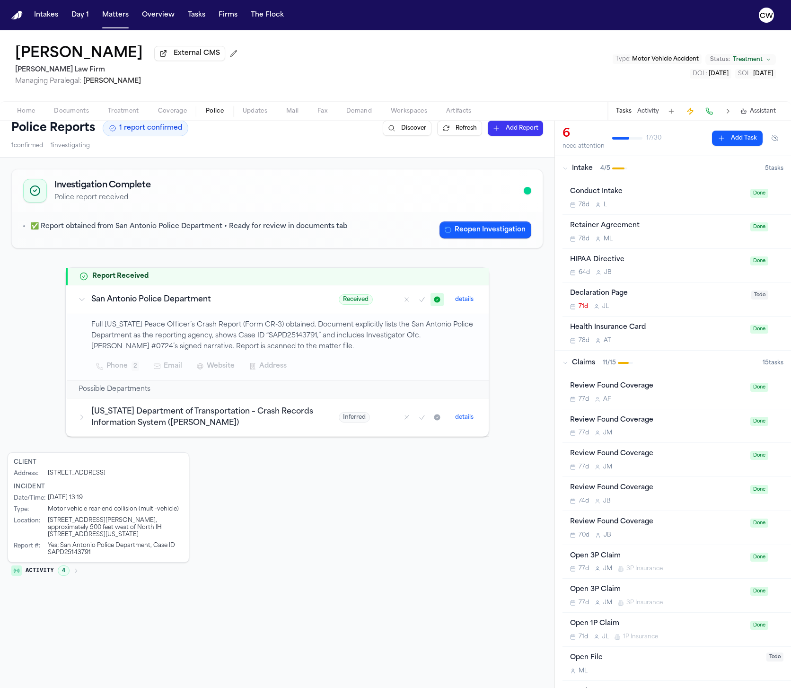
click at [49, 321] on div "Investigation Complete Police report received ✅ Report obtained from San Antoni…" at bounding box center [277, 373] width 539 height 417
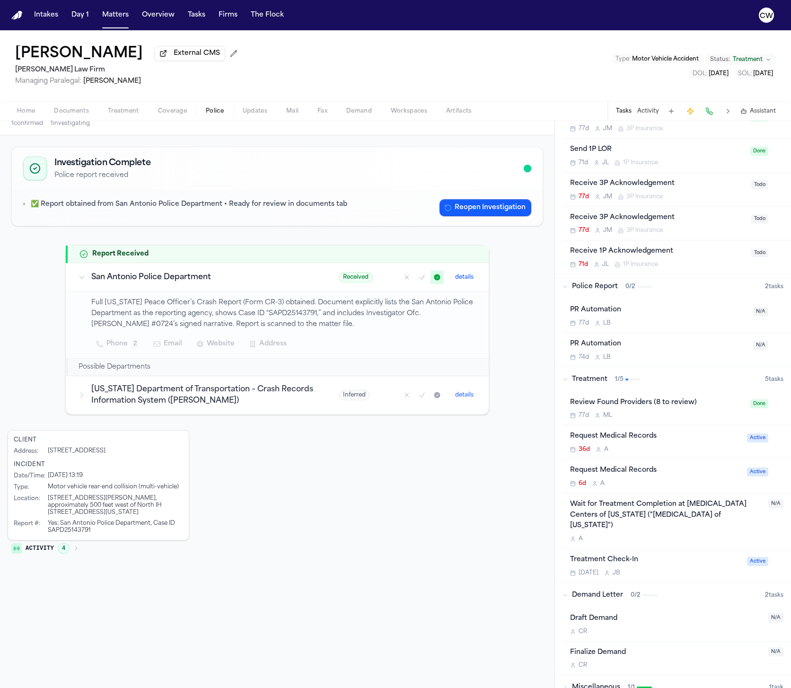
scroll to position [613, 0]
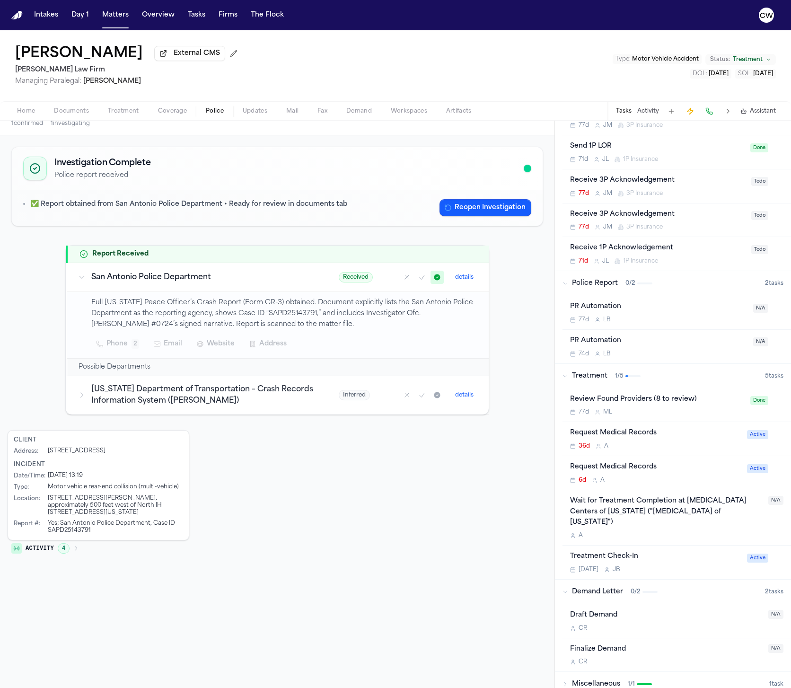
click at [667, 317] on div "PR Automation 77d L B" at bounding box center [658, 312] width 177 height 22
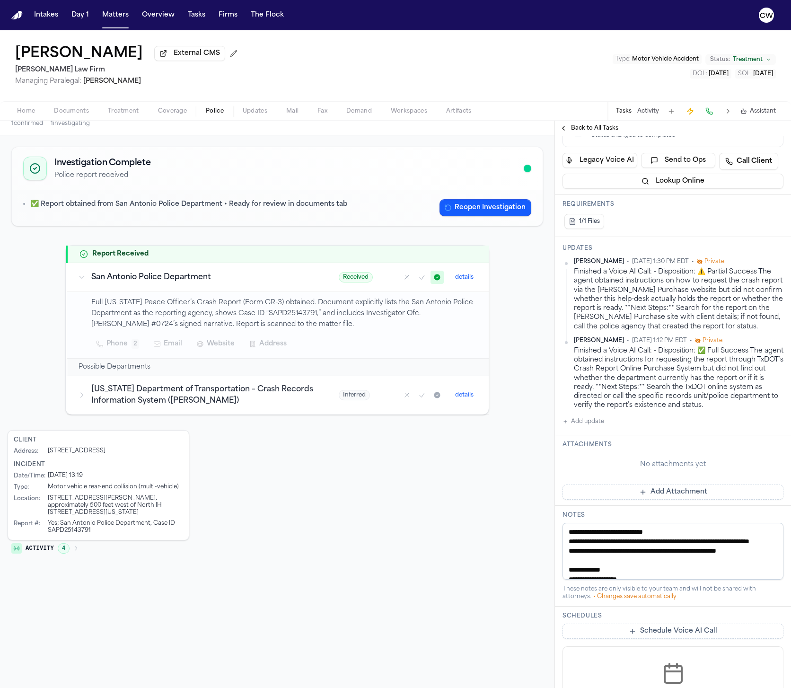
scroll to position [344, 0]
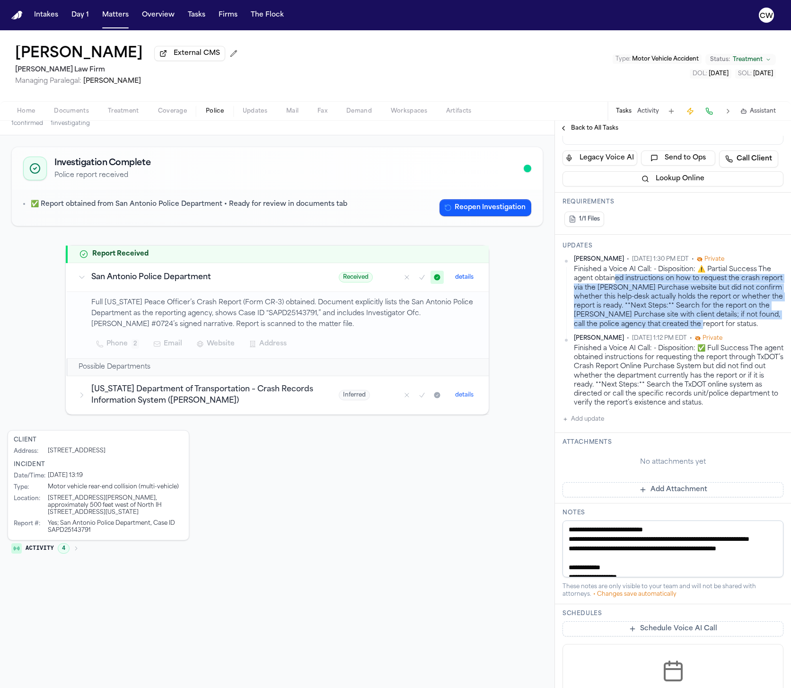
drag, startPoint x: 616, startPoint y: 272, endPoint x: 729, endPoint y: 317, distance: 121.2
click at [729, 317] on div "Finished a Voice AI Call: - Disposition: ⚠️ Partial Success The agent obtained …" at bounding box center [679, 297] width 210 height 64
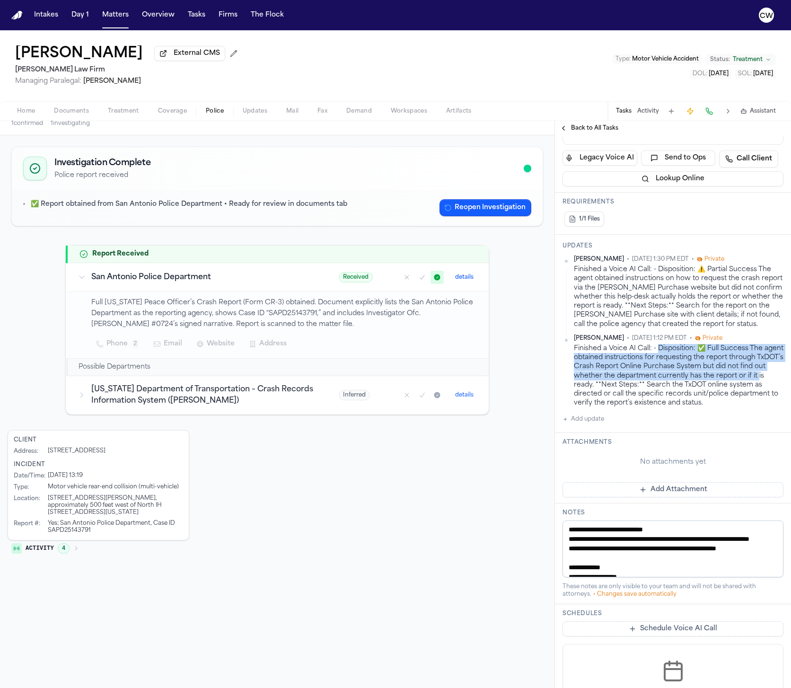
drag, startPoint x: 658, startPoint y: 343, endPoint x: 755, endPoint y: 367, distance: 99.8
click at [755, 367] on div "Finished a Voice AI Call: - Disposition: ✅ Full Success The agent obtained inst…" at bounding box center [679, 376] width 210 height 64
drag, startPoint x: 599, startPoint y: 341, endPoint x: 757, endPoint y: 385, distance: 163.0
click at [757, 385] on div "Finished a Voice AI Call: - Disposition: ✅ Full Success The agent obtained inst…" at bounding box center [679, 376] width 210 height 64
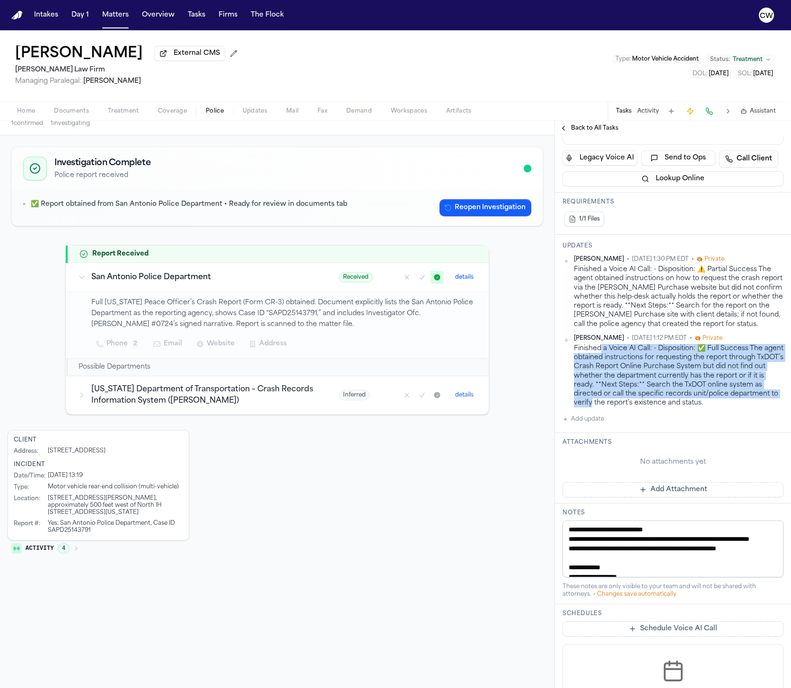
click at [757, 385] on div "Finished a Voice AI Call: - Disposition: ✅ Full Success The agent obtained inst…" at bounding box center [679, 376] width 210 height 64
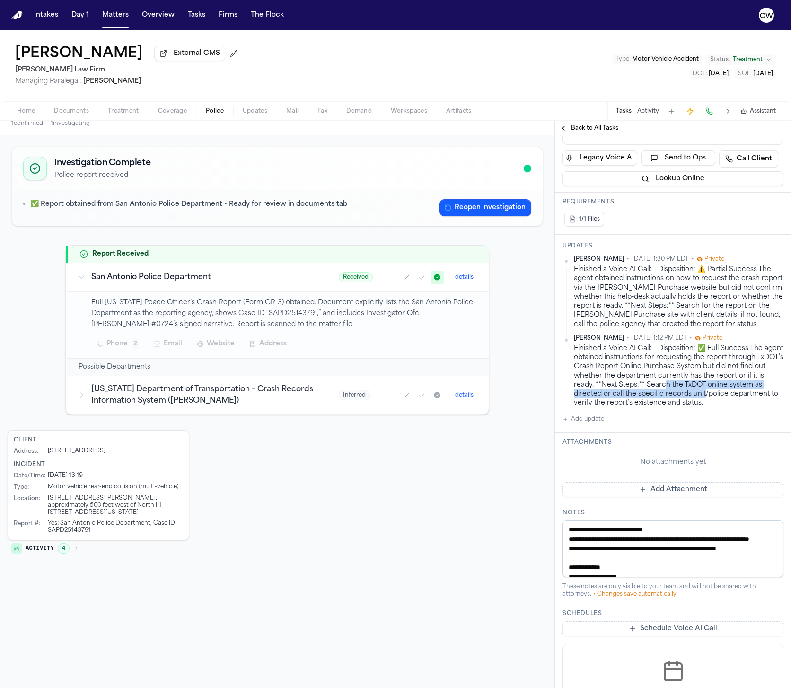
drag, startPoint x: 642, startPoint y: 380, endPoint x: 666, endPoint y: 394, distance: 28.4
click at [667, 393] on div "Finished a Voice AI Call: - Disposition: ✅ Full Success The agent obtained inst…" at bounding box center [679, 376] width 210 height 64
click at [666, 394] on div "Finished a Voice AI Call: - Disposition: ✅ Full Success The agent obtained inst…" at bounding box center [679, 376] width 210 height 64
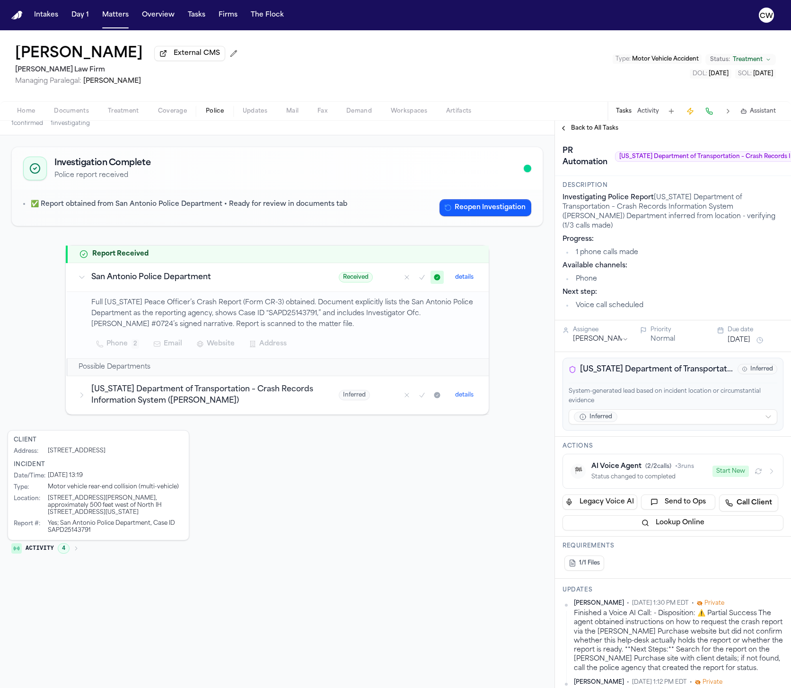
scroll to position [67, 0]
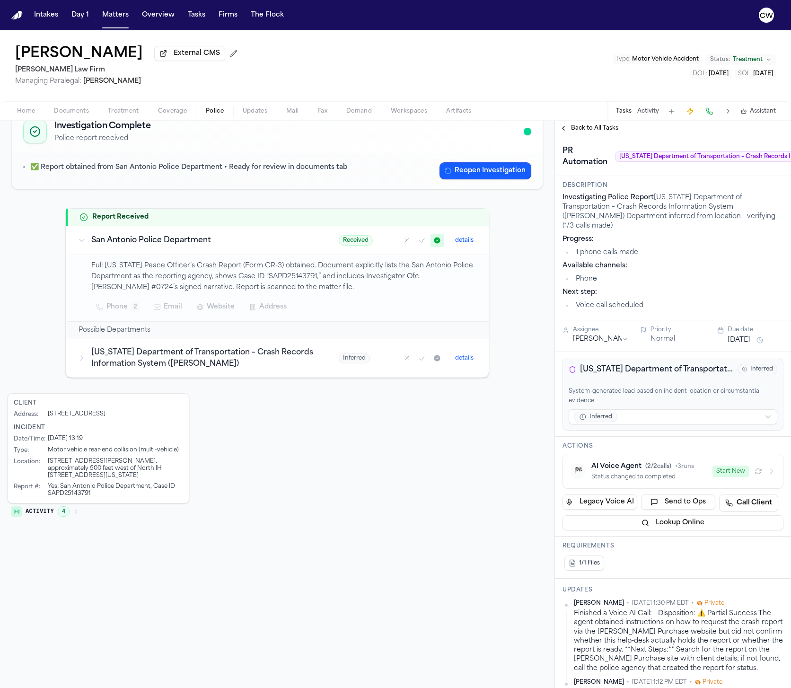
click at [83, 361] on icon at bounding box center [82, 358] width 8 height 8
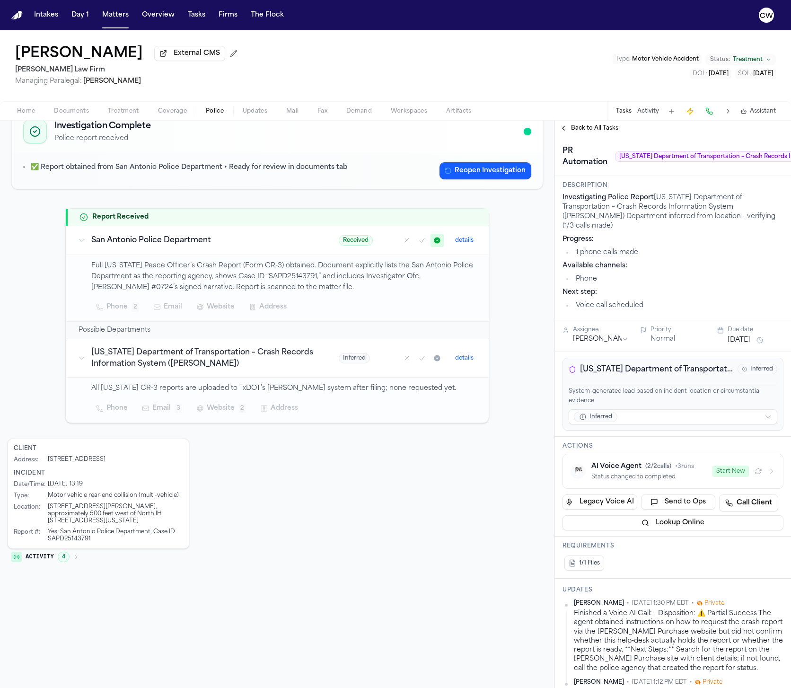
click at [41, 369] on div "Investigation Complete Police report received ✅ Report obtained from San Antoni…" at bounding box center [277, 337] width 539 height 463
click at [41, 367] on div "Investigation Complete Police report received ✅ Report obtained from San Antoni…" at bounding box center [277, 337] width 539 height 463
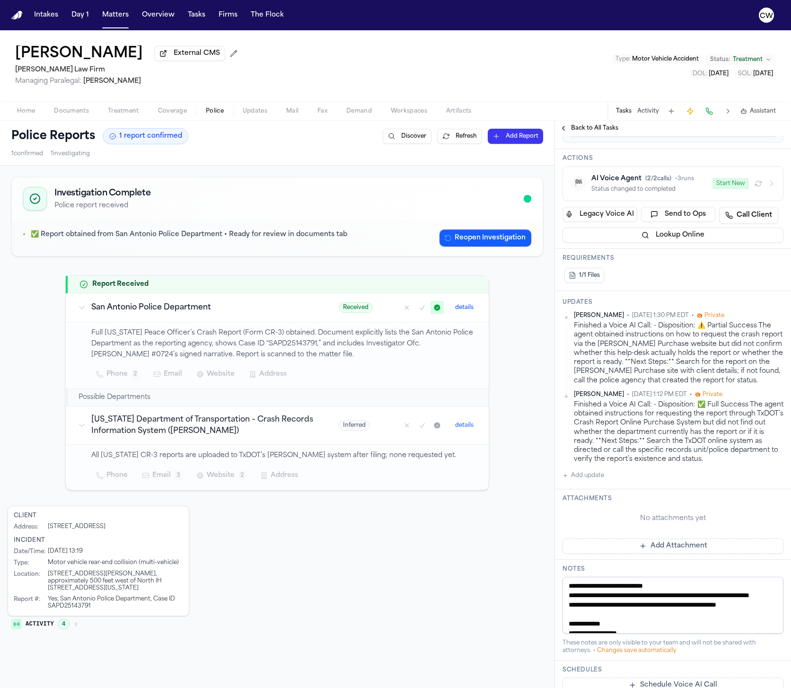
scroll to position [289, 0]
click at [633, 353] on div "Finished a Voice AI Call: - Disposition: ⚠️ Partial Success The agent obtained …" at bounding box center [679, 352] width 210 height 64
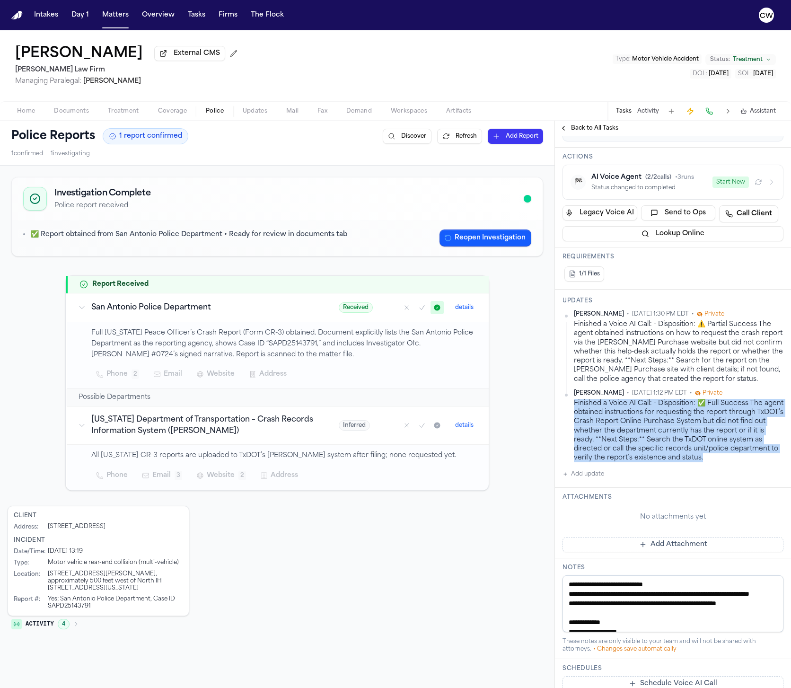
drag, startPoint x: 670, startPoint y: 451, endPoint x: 573, endPoint y: 398, distance: 110.5
click at [573, 398] on div "[PERSON_NAME] Caller • [DATE] 1:12 PM EDT • Private Finished a Voice AI Call: -…" at bounding box center [673, 425] width 221 height 73
copy div "Finished a Voice AI Call: - Disposition: ✅ Full Success The agent obtained inst…"
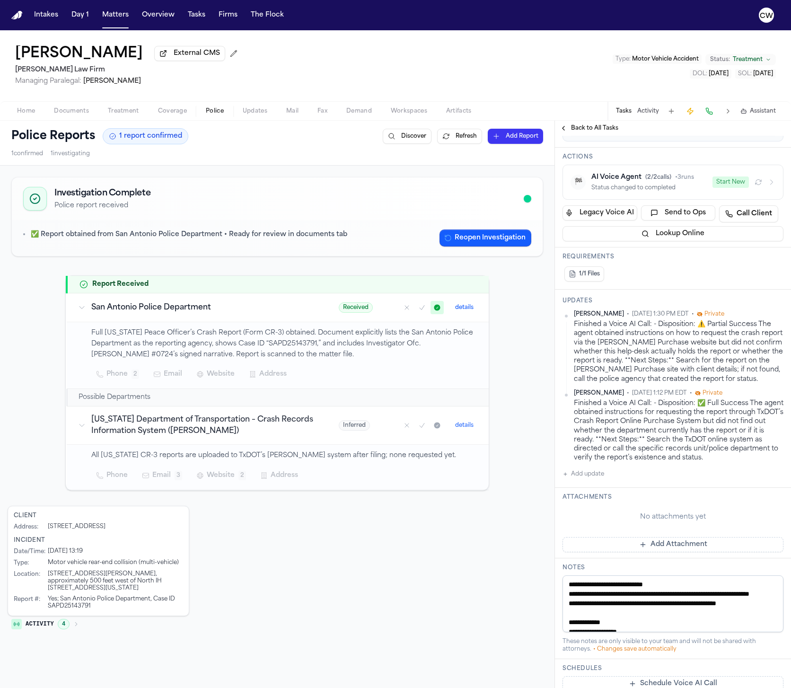
click at [633, 423] on div "Finished a Voice AI Call: - Disposition: ✅ Full Success The agent obtained inst…" at bounding box center [679, 431] width 210 height 64
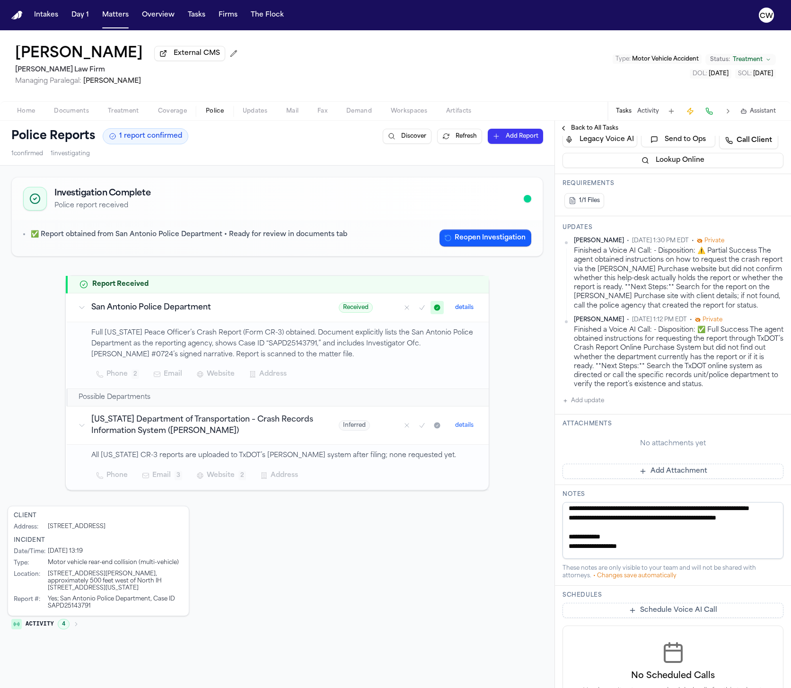
scroll to position [0, 0]
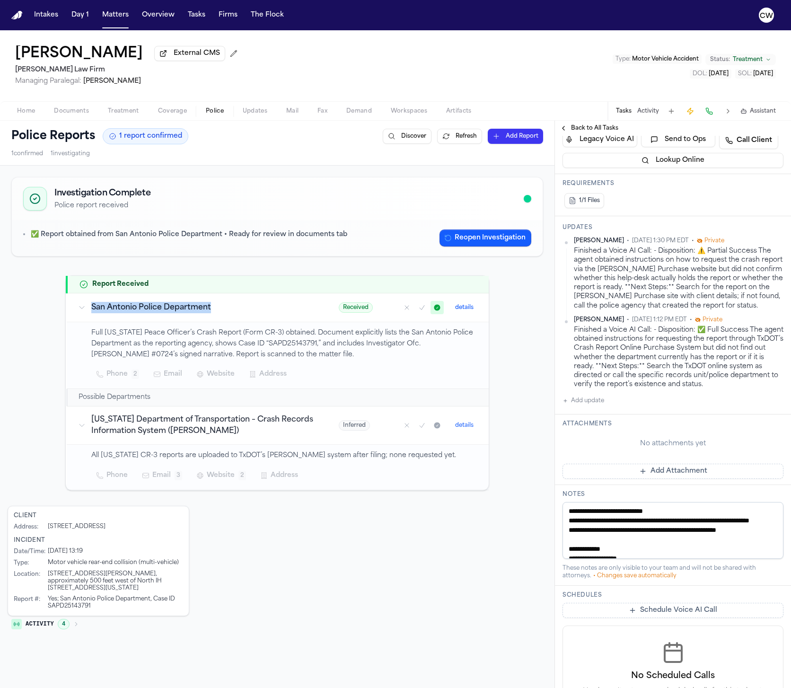
drag, startPoint x: 229, startPoint y: 309, endPoint x: 90, endPoint y: 309, distance: 139.1
click at [90, 309] on div "San Antonio Police Department" at bounding box center [197, 307] width 238 height 11
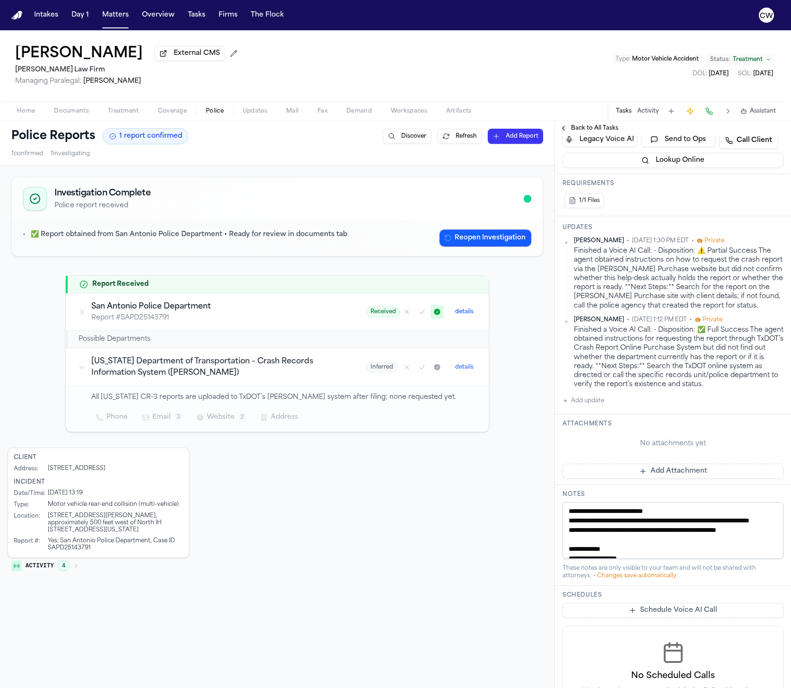
click at [36, 353] on div "Investigation Complete Police report received ✅ Report obtained from San Antoni…" at bounding box center [277, 375] width 539 height 405
drag, startPoint x: 161, startPoint y: 377, endPoint x: 97, endPoint y: 361, distance: 66.1
click at [97, 361] on h3 "[US_STATE] Department of Transportation – Crash Records Information System ([PE…" at bounding box center [217, 367] width 252 height 23
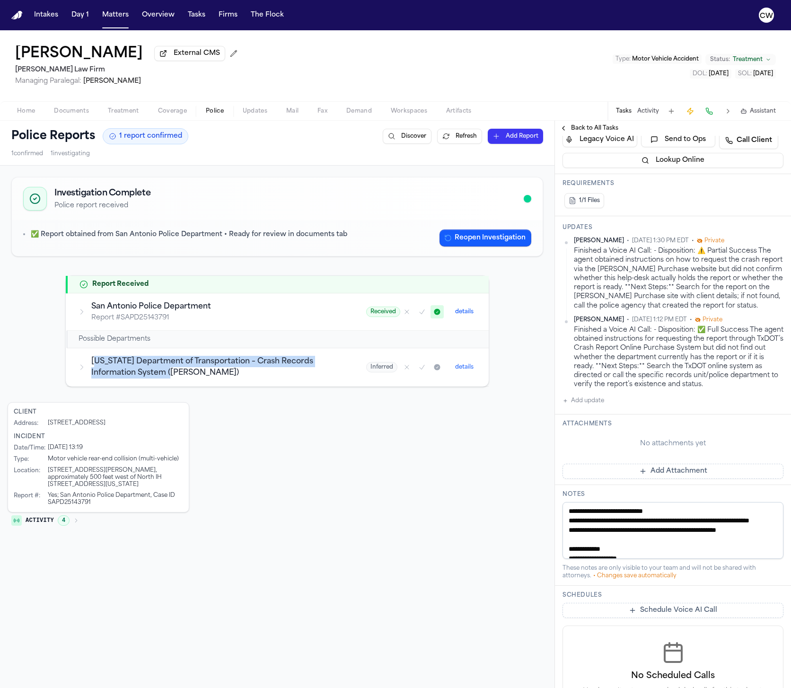
click at [183, 363] on h3 "[US_STATE] Department of Transportation – Crash Records Information System ([PE…" at bounding box center [217, 367] width 252 height 23
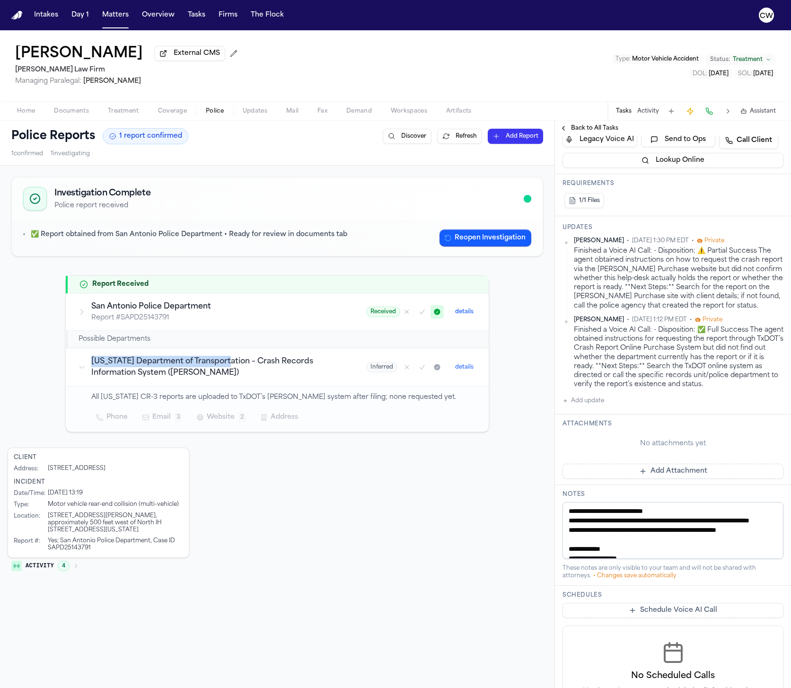
drag, startPoint x: 226, startPoint y: 365, endPoint x: 93, endPoint y: 365, distance: 133.4
click at [93, 365] on h3 "[US_STATE] Department of Transportation – Crash Records Information System ([PE…" at bounding box center [217, 367] width 252 height 23
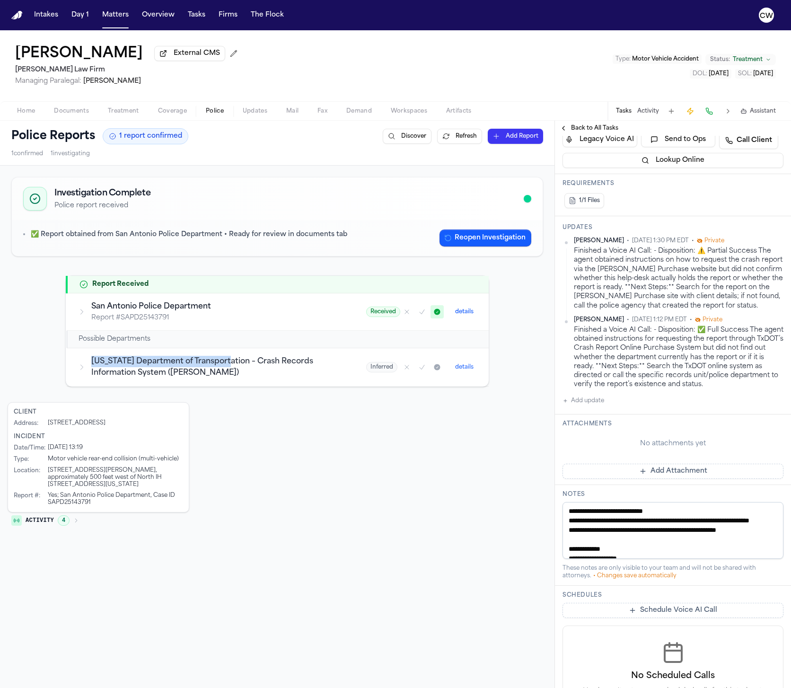
copy h3 "[US_STATE] Department of Transportation"
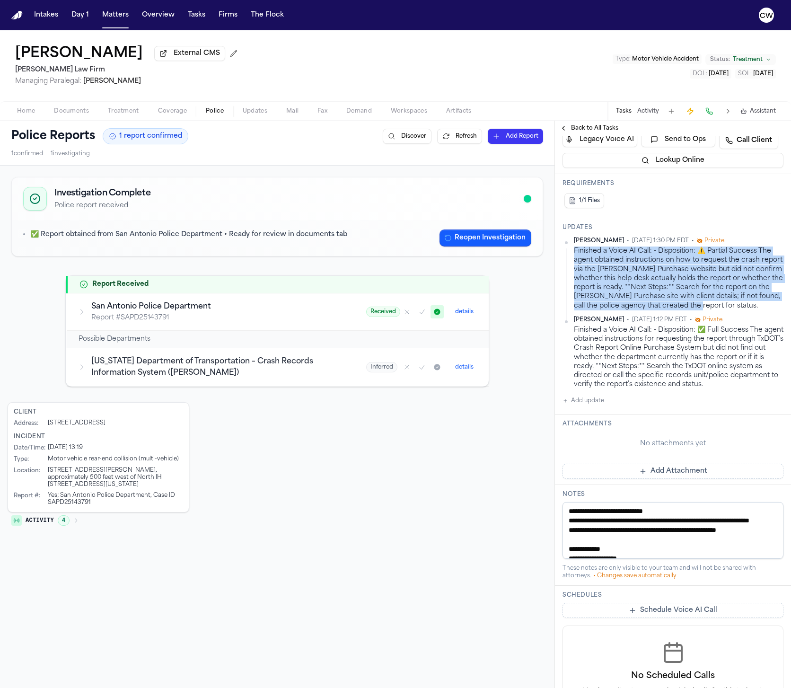
drag, startPoint x: 575, startPoint y: 243, endPoint x: 731, endPoint y: 302, distance: 166.1
click at [731, 302] on div "Finished a Voice AI Call: - Disposition: ⚠️ Partial Success The agent obtained …" at bounding box center [679, 279] width 210 height 64
copy div "Finished a Voice AI Call: - Disposition: ⚠️ Partial Success The agent obtained …"
drag, startPoint x: 617, startPoint y: 232, endPoint x: 686, endPoint y: 236, distance: 69.2
click at [686, 237] on span "[DATE] 1:30 PM EDT" at bounding box center [660, 241] width 57 height 8
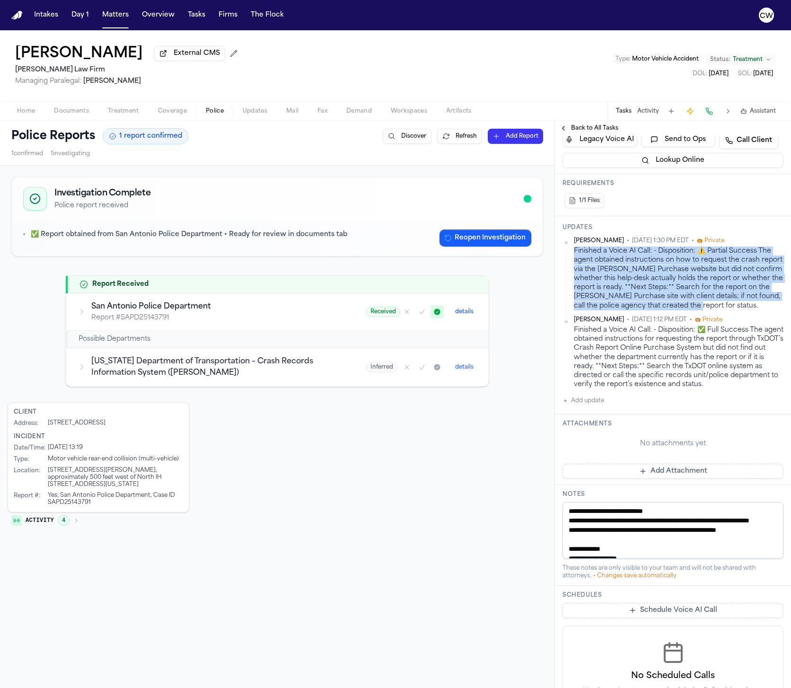
copy span "[DATE] 1:30 PM EDT"
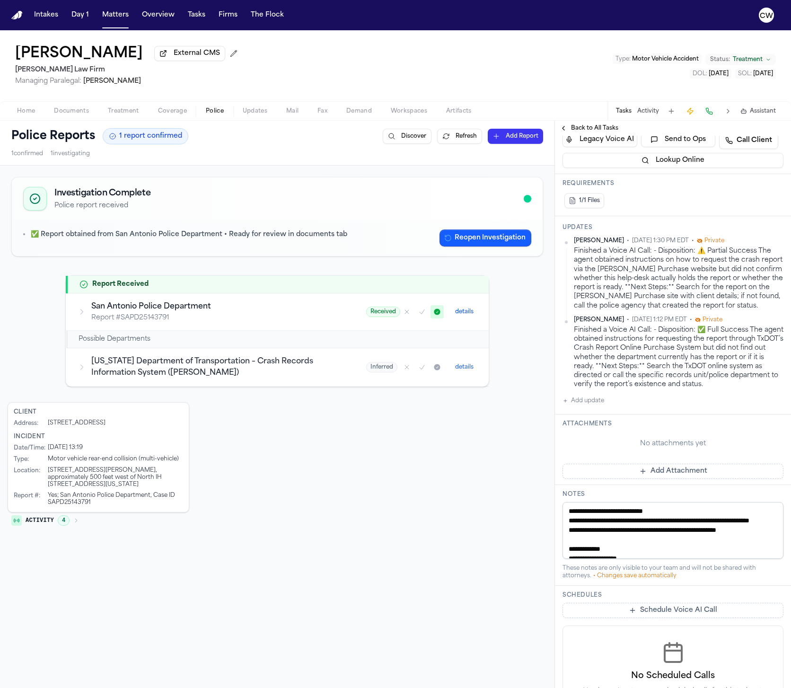
drag, startPoint x: 618, startPoint y: 313, endPoint x: 668, endPoint y: 314, distance: 50.2
click at [669, 316] on span "[DATE] 1:12 PM EDT" at bounding box center [659, 320] width 55 height 8
drag, startPoint x: 685, startPoint y: 313, endPoint x: 617, endPoint y: 312, distance: 68.1
click at [632, 316] on span "[DATE] 1:12 PM EDT" at bounding box center [659, 320] width 55 height 8
copy span "[DATE] 1:12 PM EDT"
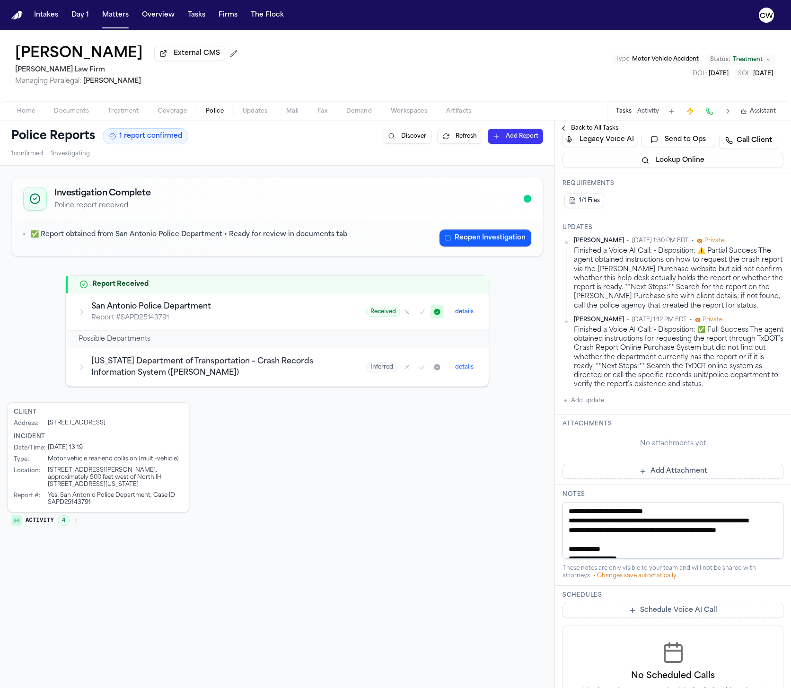
click at [327, 429] on div "Client Address : [STREET_ADDRESS] Incident Date/Time : [DATE] 13:19 Type : Moto…" at bounding box center [277, 467] width 539 height 130
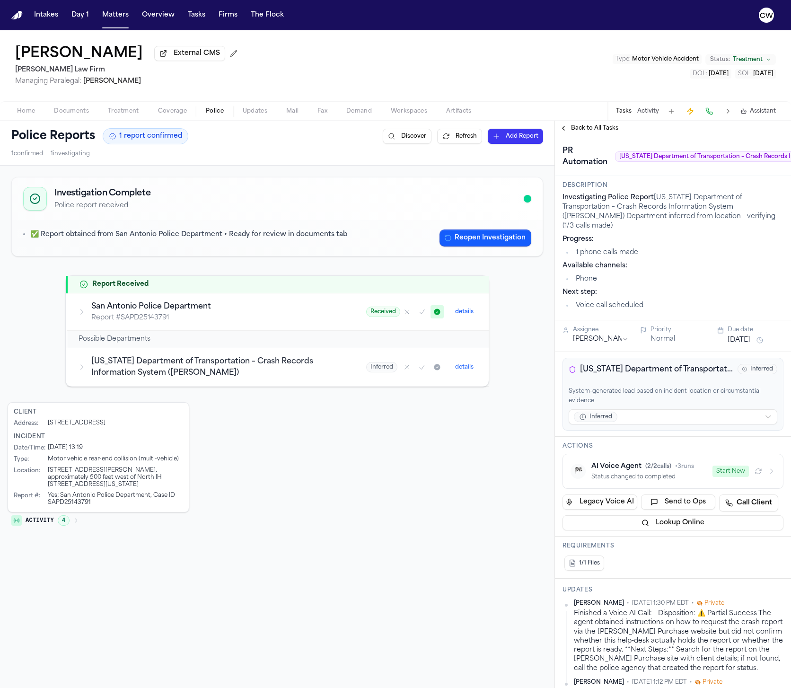
click at [82, 316] on icon at bounding box center [82, 312] width 8 height 8
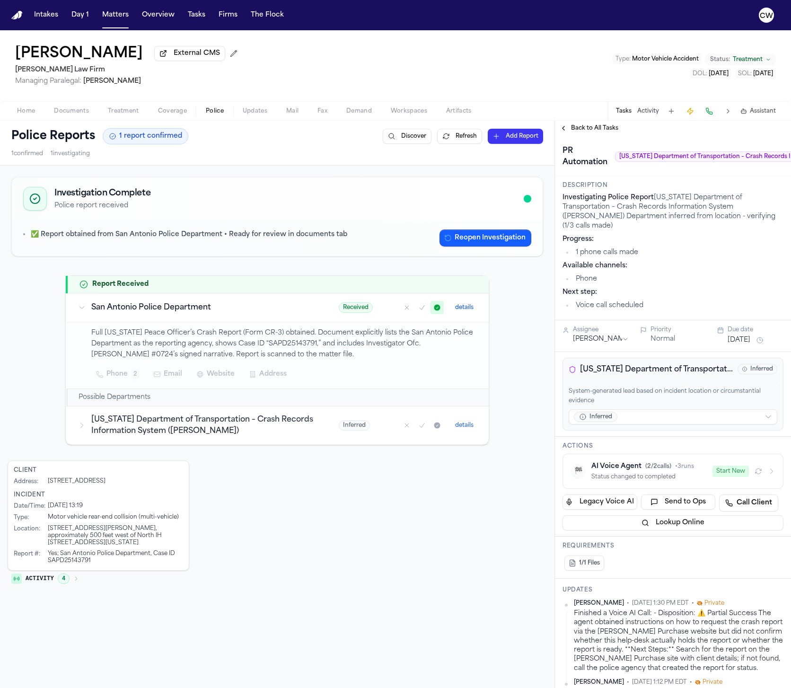
click at [334, 356] on p "Full [US_STATE] Peace Officer’s Crash Report (Form CR-3) obtained. Document exp…" at bounding box center [284, 344] width 386 height 32
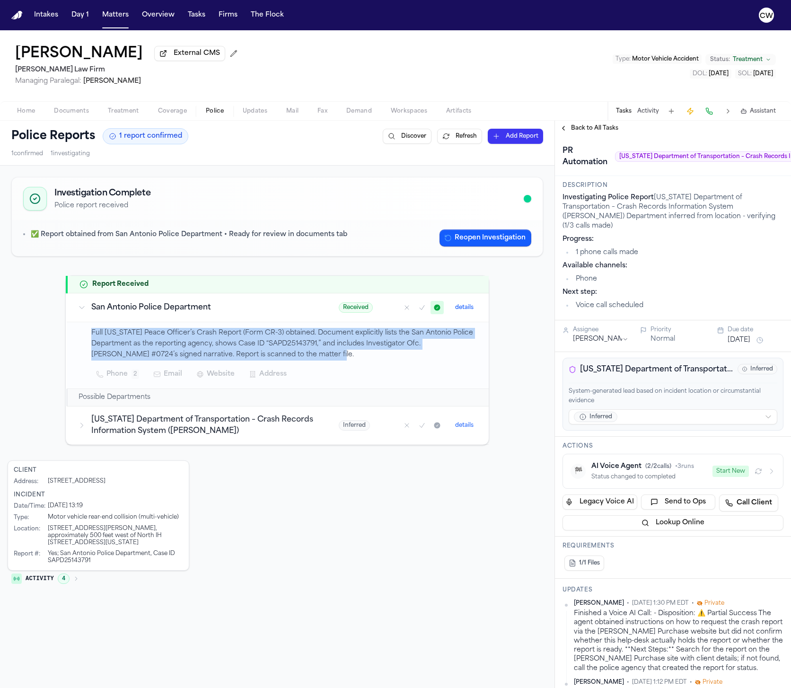
drag, startPoint x: 333, startPoint y: 356, endPoint x: 91, endPoint y: 332, distance: 243.0
click at [91, 332] on p "Full [US_STATE] Peace Officer’s Crash Report (Form CR-3) obtained. Document exp…" at bounding box center [284, 344] width 386 height 32
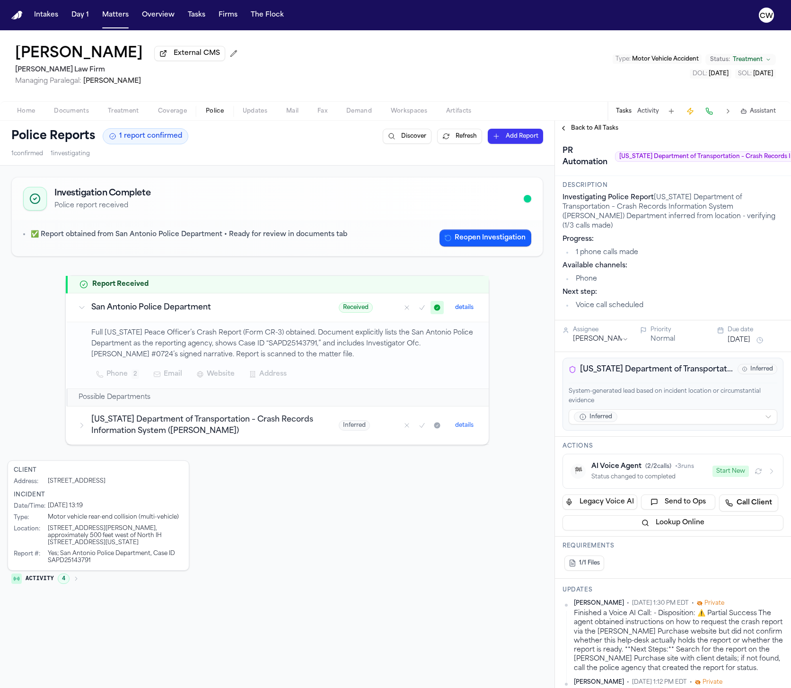
click at [80, 429] on icon at bounding box center [82, 426] width 8 height 8
